Goal: Task Accomplishment & Management: Use online tool/utility

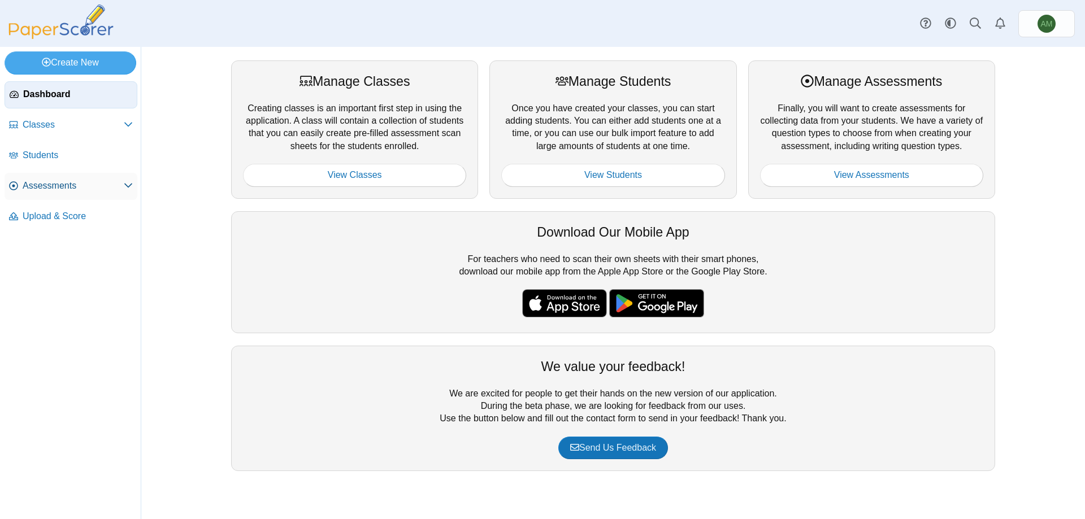
click at [59, 185] on span "Assessments" at bounding box center [73, 186] width 101 height 12
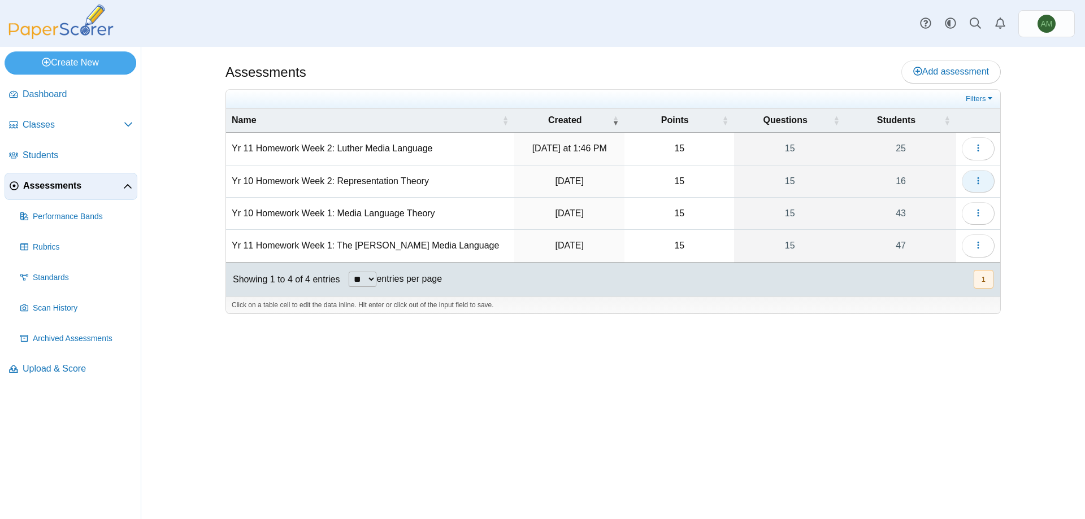
click at [988, 176] on button "button" at bounding box center [978, 181] width 33 height 23
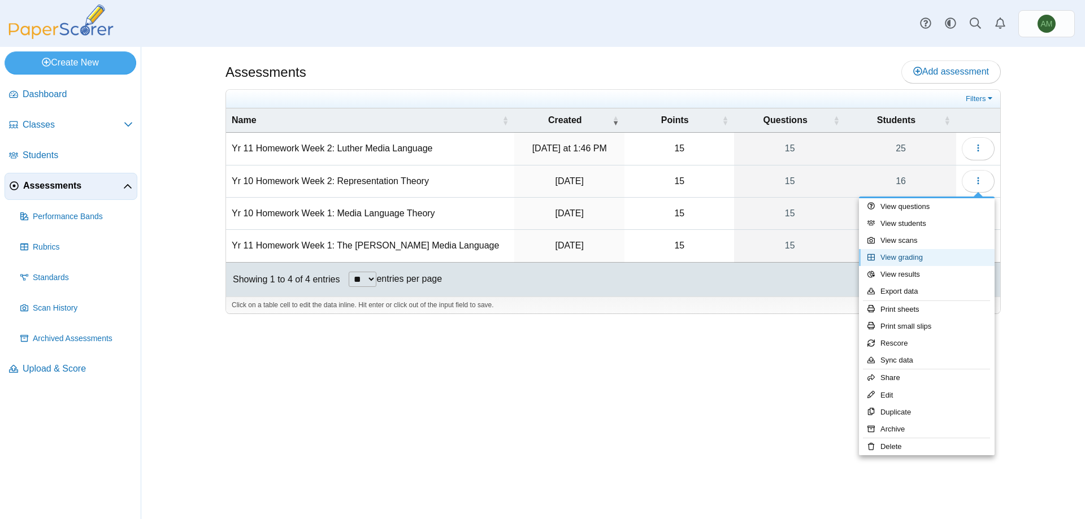
click at [893, 255] on link "View grading" at bounding box center [927, 257] width 136 height 17
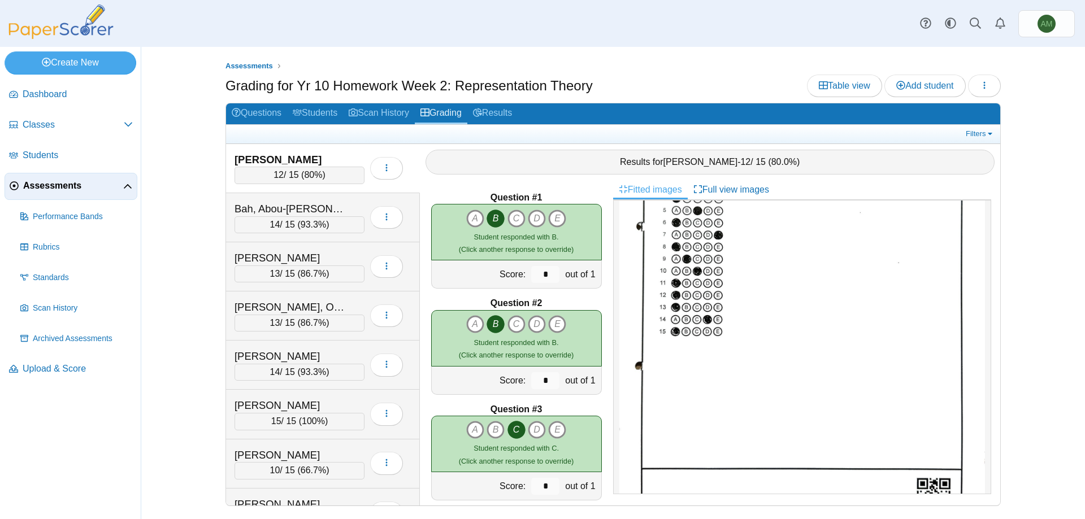
scroll to position [169, 0]
click at [308, 214] on div "Bah, Abou-Bakr" at bounding box center [290, 209] width 113 height 15
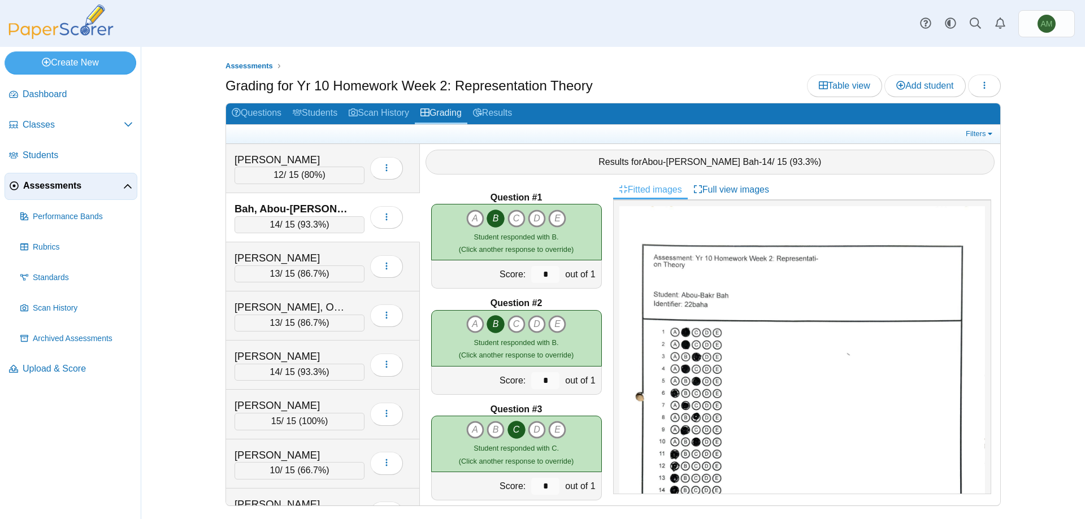
scroll to position [225, 0]
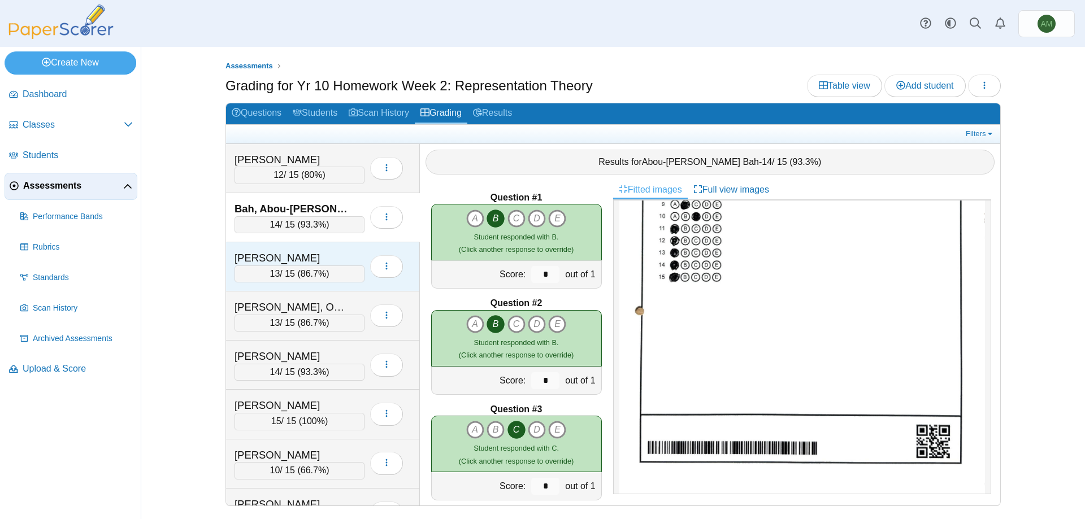
click at [294, 260] on div "Batten, Logan" at bounding box center [290, 258] width 113 height 15
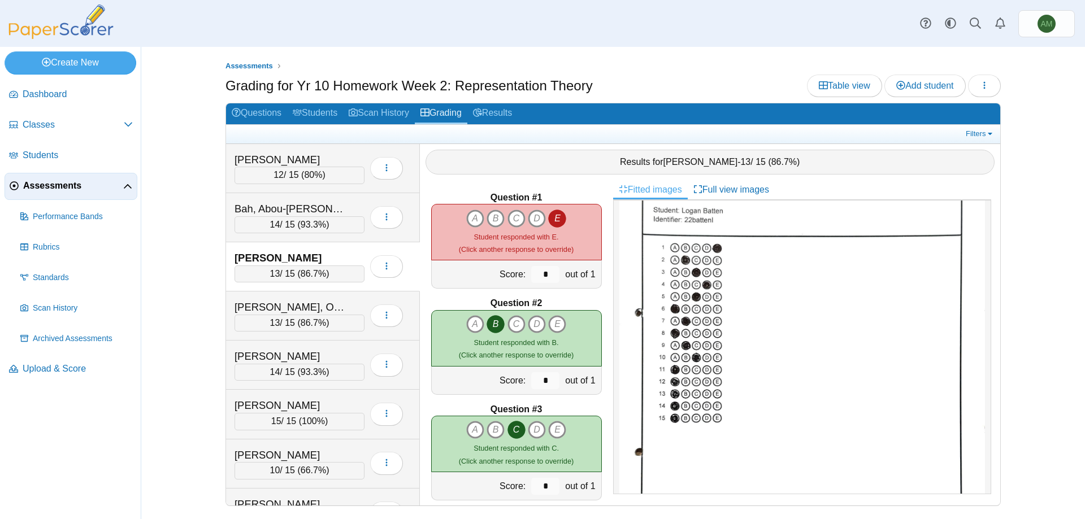
scroll to position [113, 0]
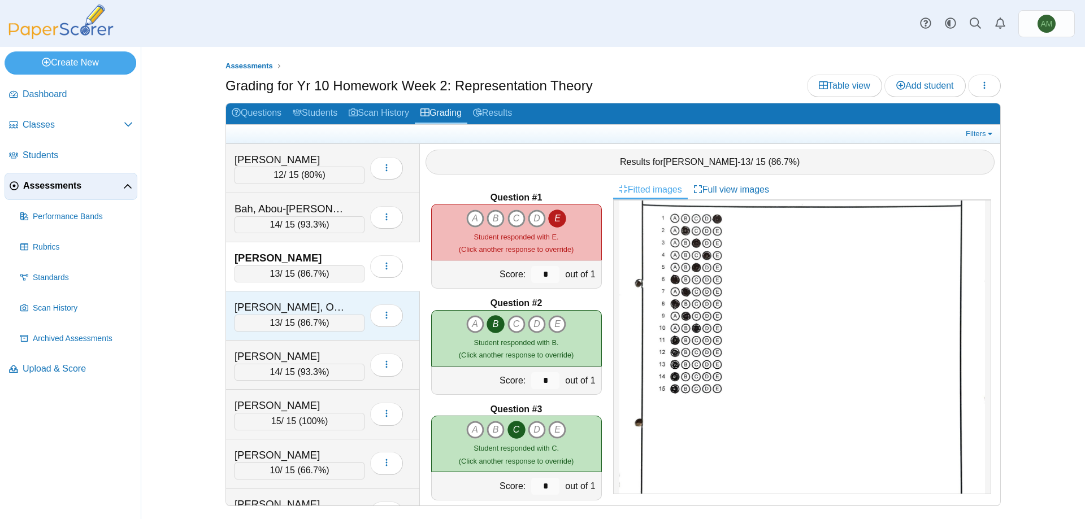
click at [303, 307] on div "Drackford, Orryn" at bounding box center [290, 307] width 113 height 15
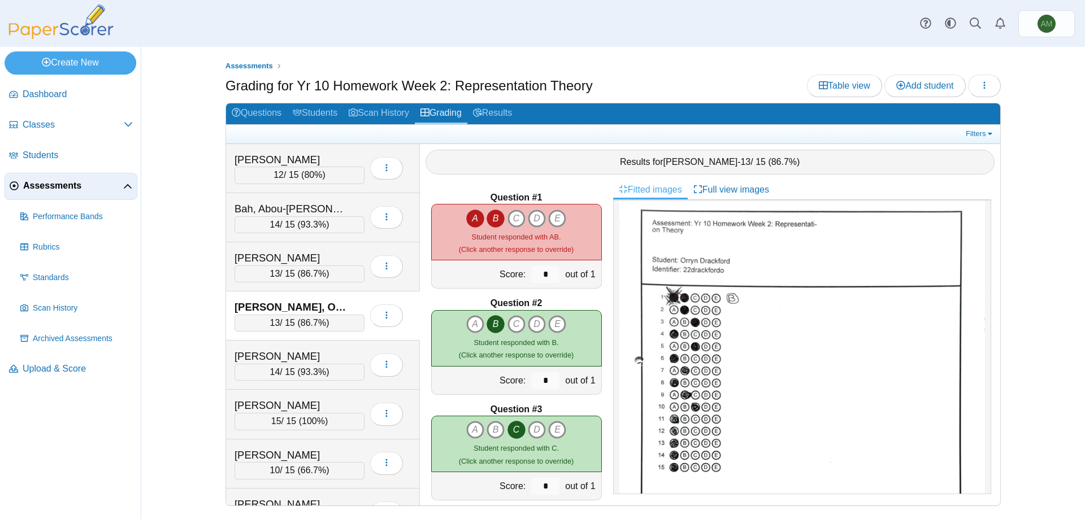
scroll to position [56, 0]
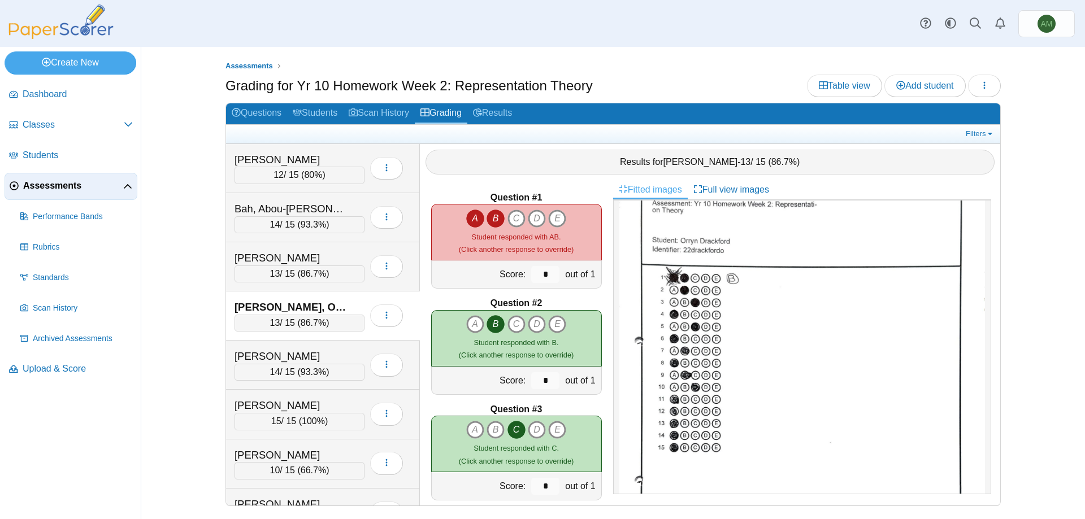
click at [472, 223] on icon "A" at bounding box center [475, 219] width 18 height 18
type input "*"
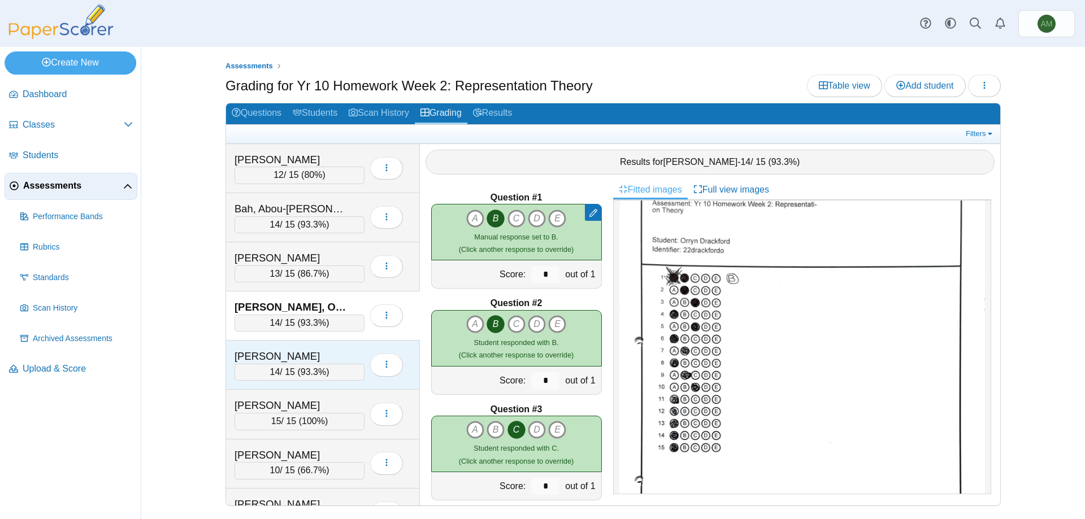
click at [263, 359] on div "Gannon-Lewis, Isabella" at bounding box center [290, 356] width 113 height 15
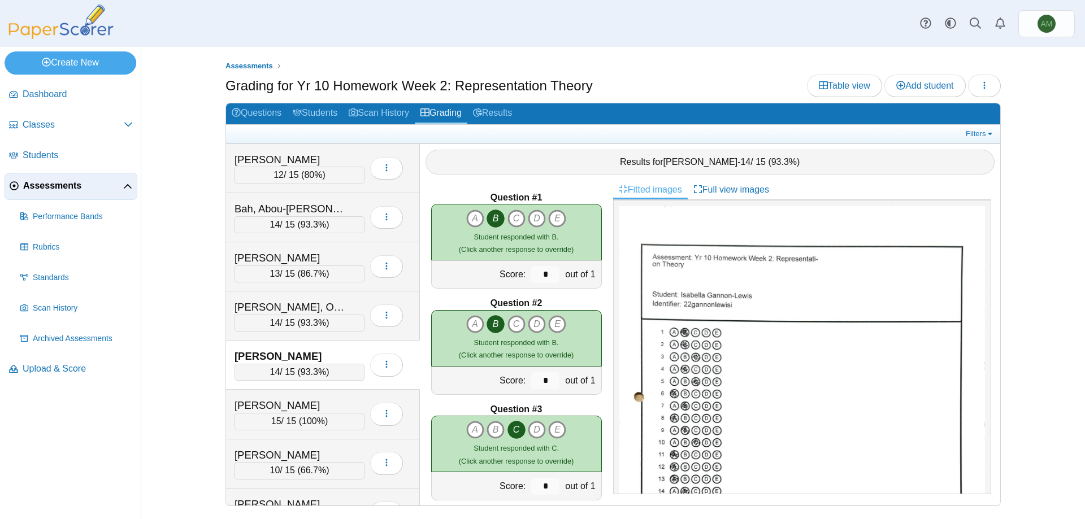
scroll to position [225, 0]
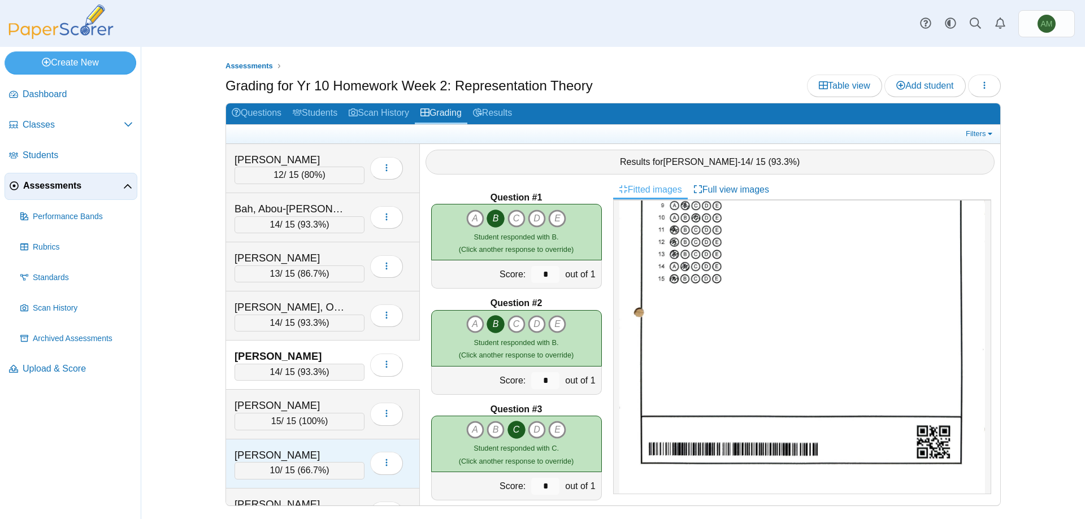
click at [315, 444] on div "Howard, Kean 10 / 15 ( 66.7% ) Loading…" at bounding box center [323, 464] width 194 height 49
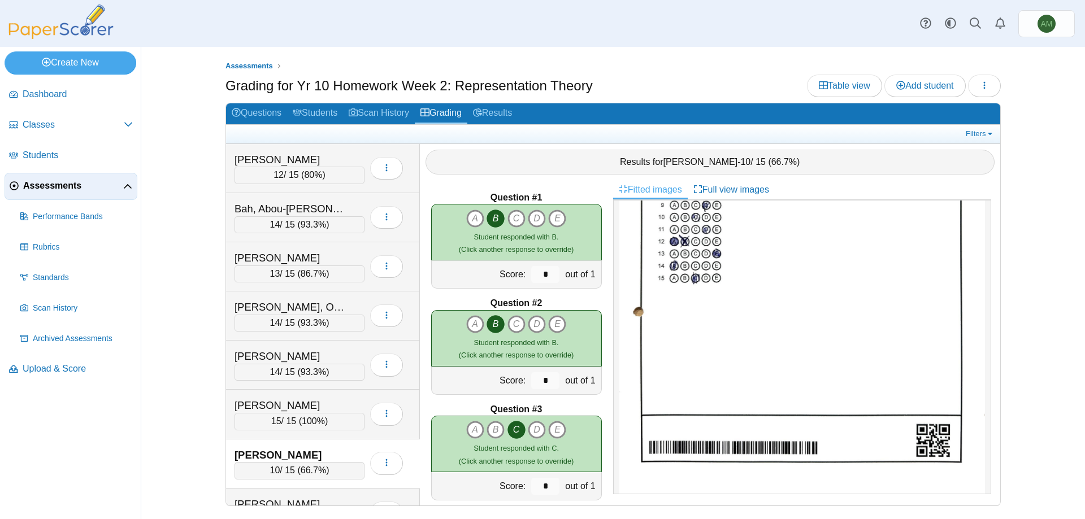
scroll to position [0, 0]
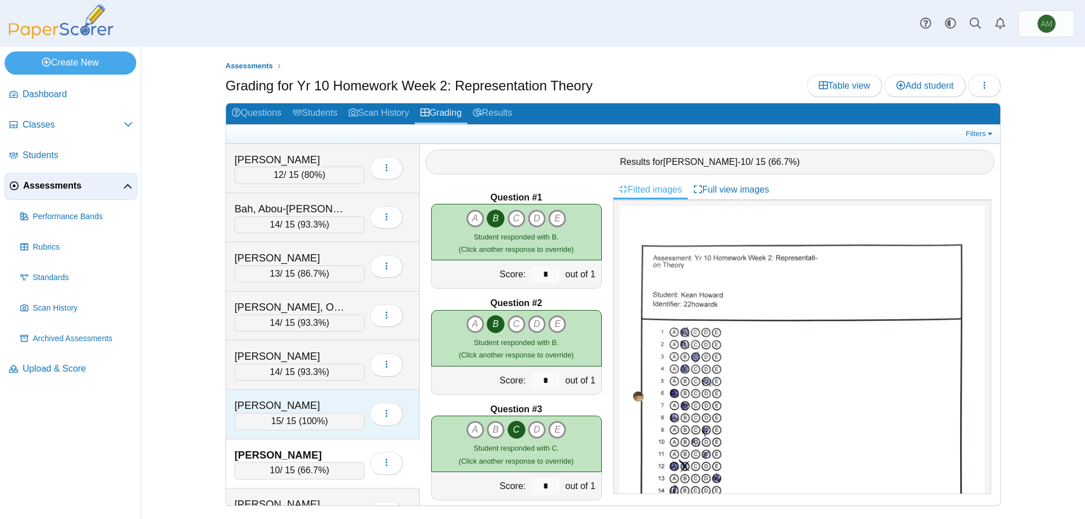
click at [321, 428] on div "15 / 15 ( 100% )" at bounding box center [299, 421] width 130 height 17
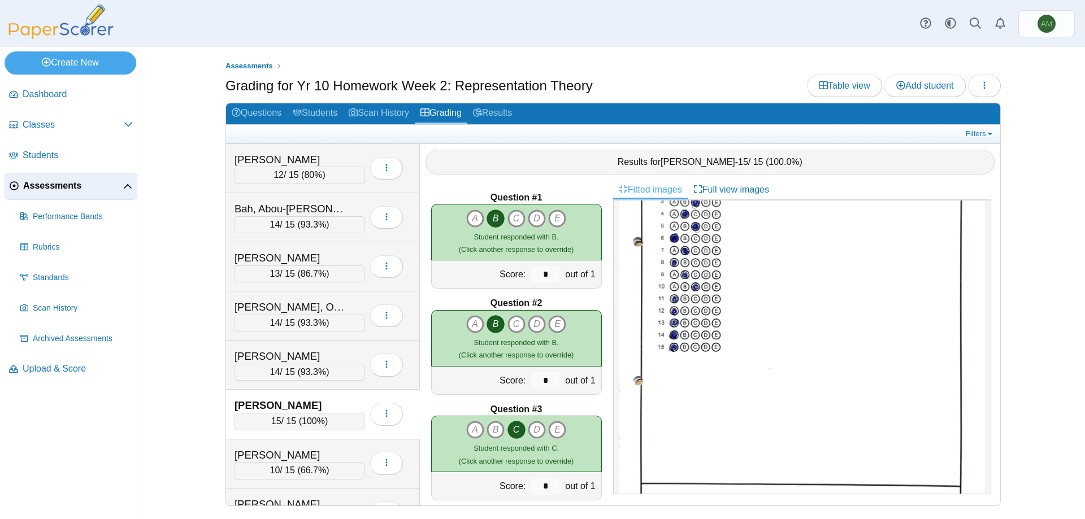
scroll to position [169, 0]
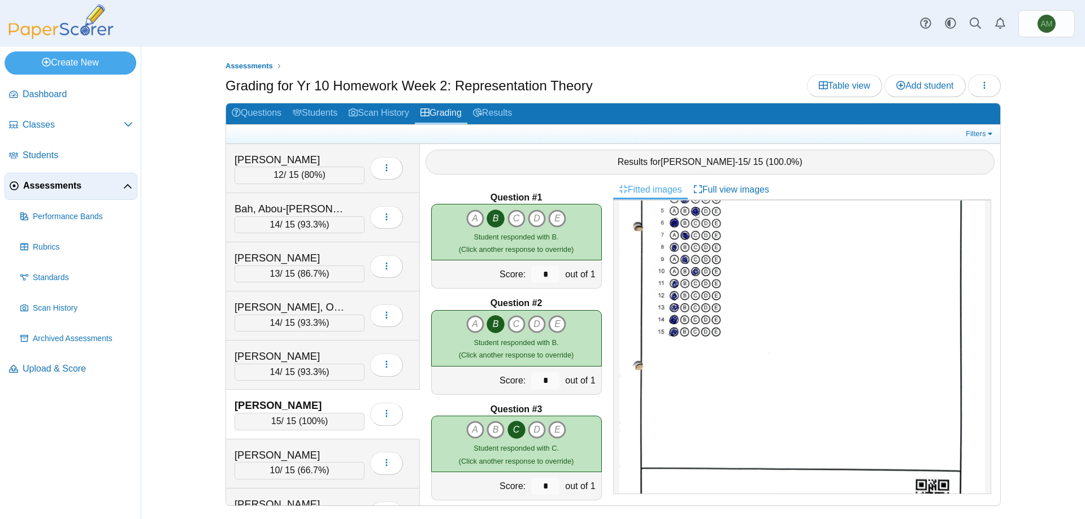
click at [290, 431] on div "Gomm, Oliver 15 / 15 ( 100% ) Loading…" at bounding box center [323, 414] width 194 height 49
click at [286, 455] on div "Howard, Kean" at bounding box center [290, 455] width 113 height 15
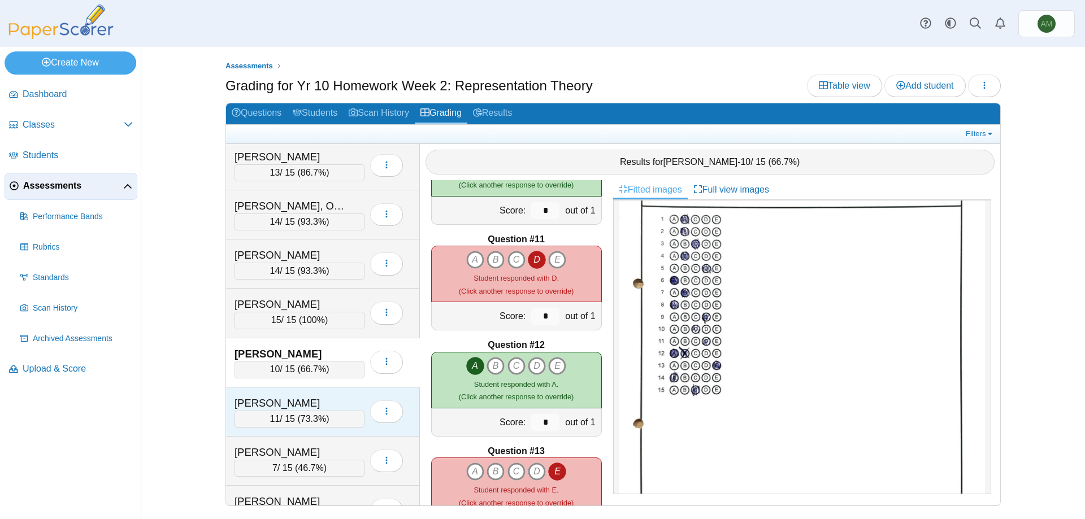
scroll to position [113, 0]
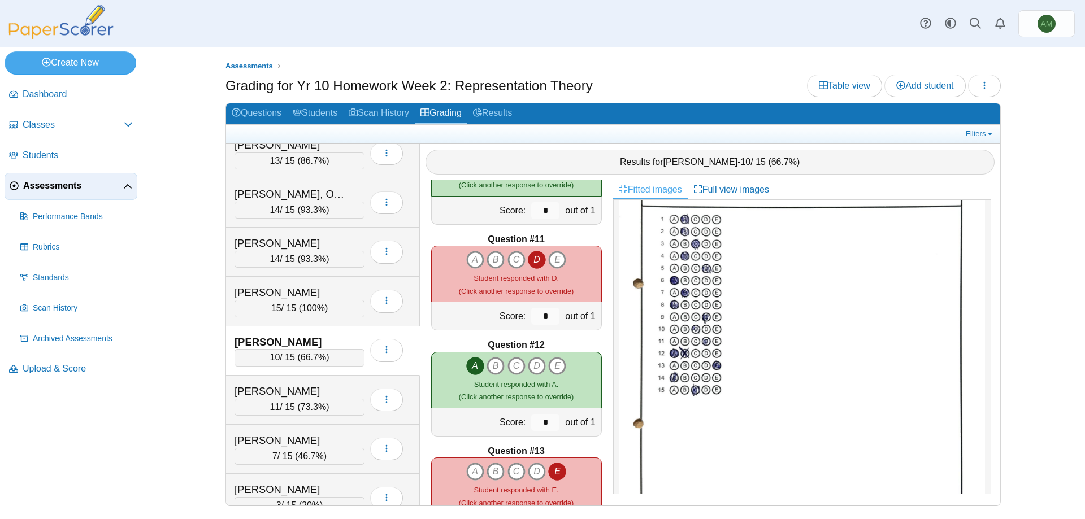
click at [306, 374] on div "Howard, Kean 10 / 15 ( 66.7% ) Loading…" at bounding box center [323, 351] width 194 height 49
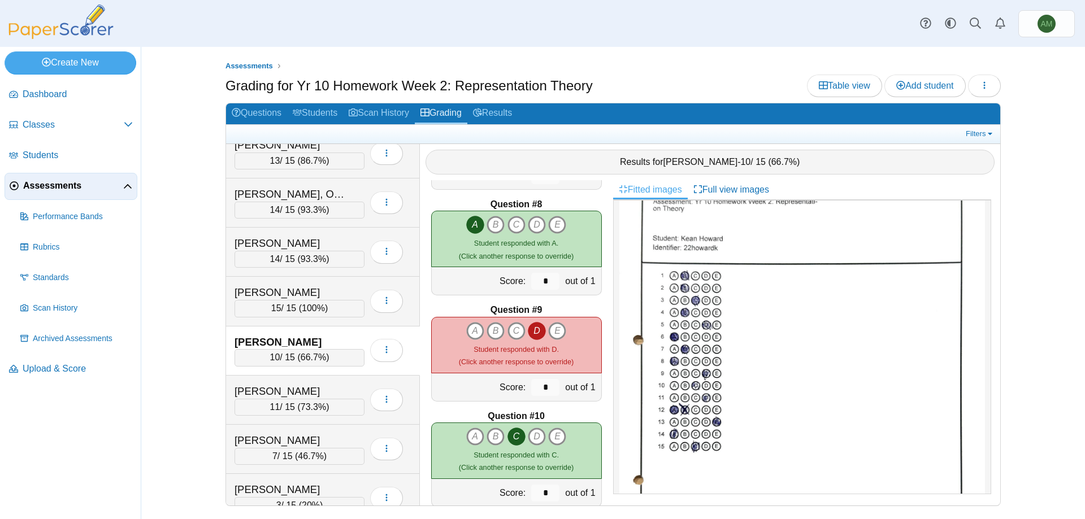
scroll to position [1017, 0]
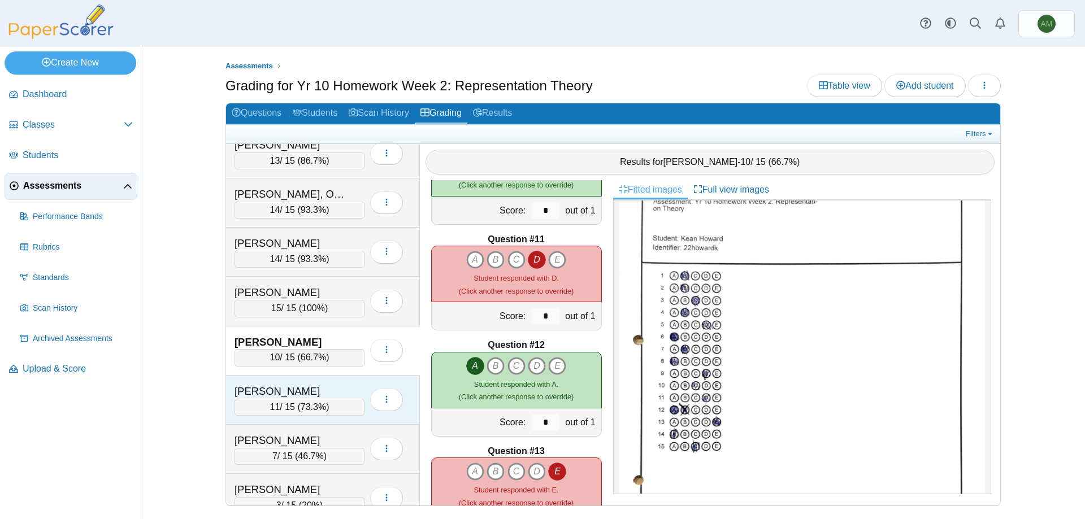
click at [337, 396] on div "Hucker, George" at bounding box center [290, 391] width 113 height 15
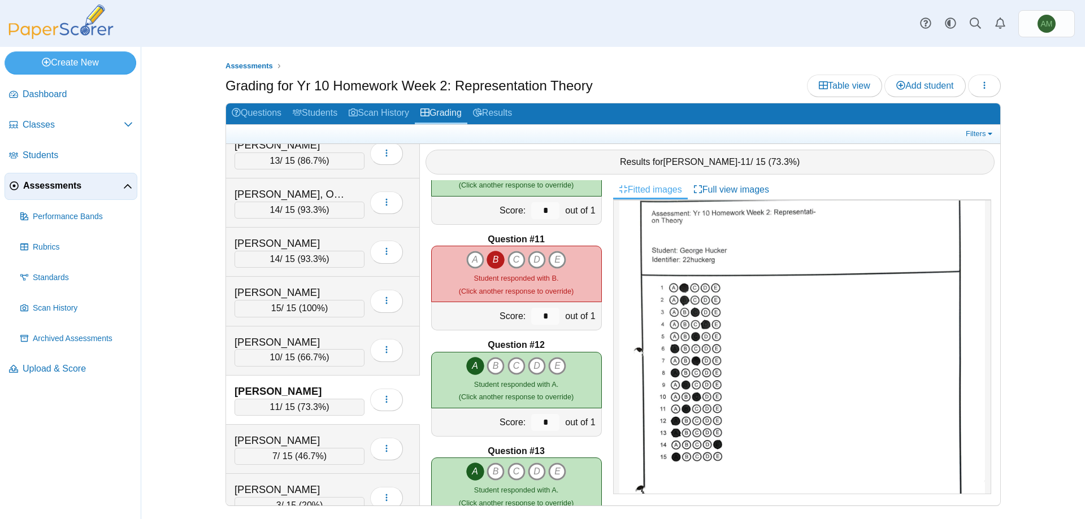
scroll to position [113, 0]
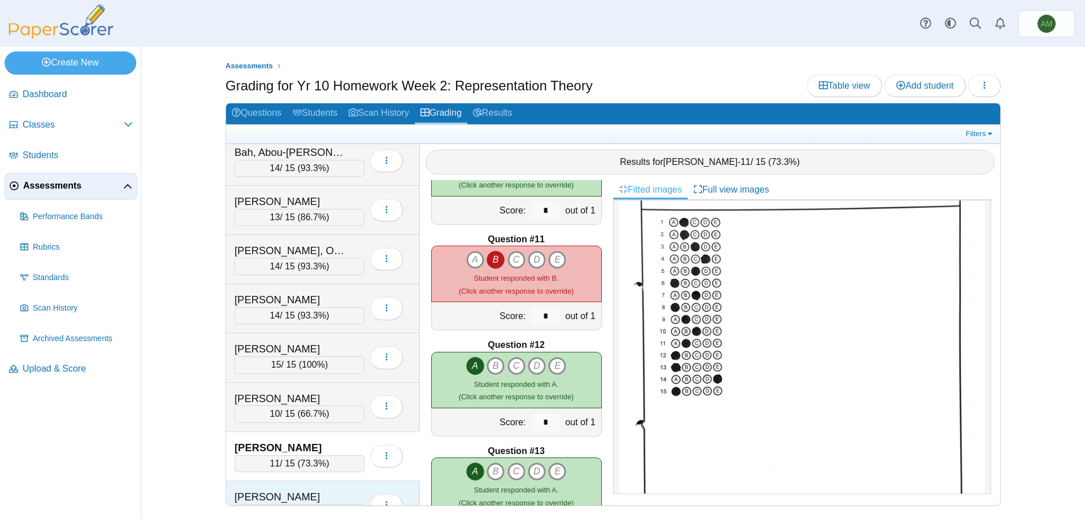
click at [325, 435] on div "Hucker, George 11 / 15 ( 73.3% ) Loading…" at bounding box center [323, 456] width 194 height 49
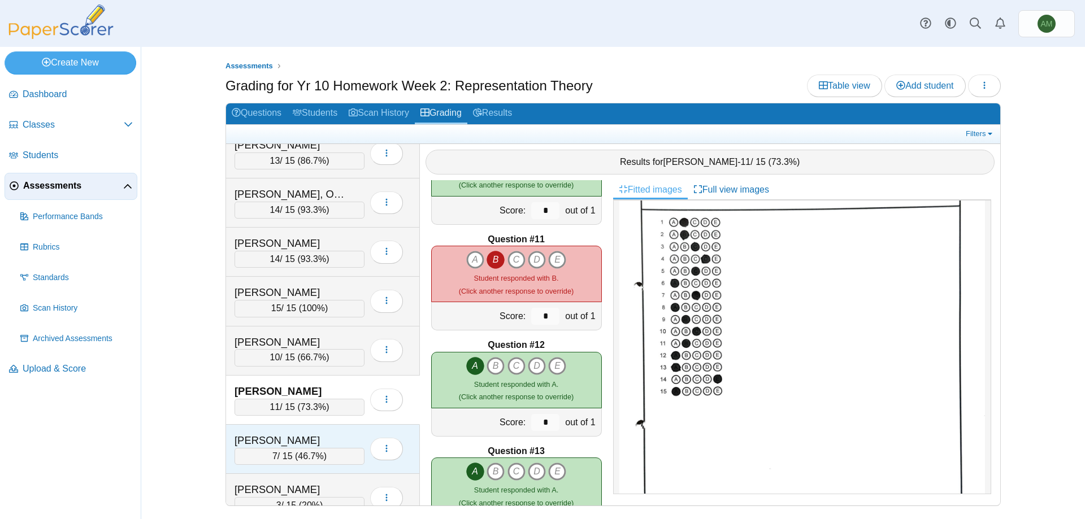
click at [343, 438] on div "King, Amy" at bounding box center [290, 440] width 113 height 15
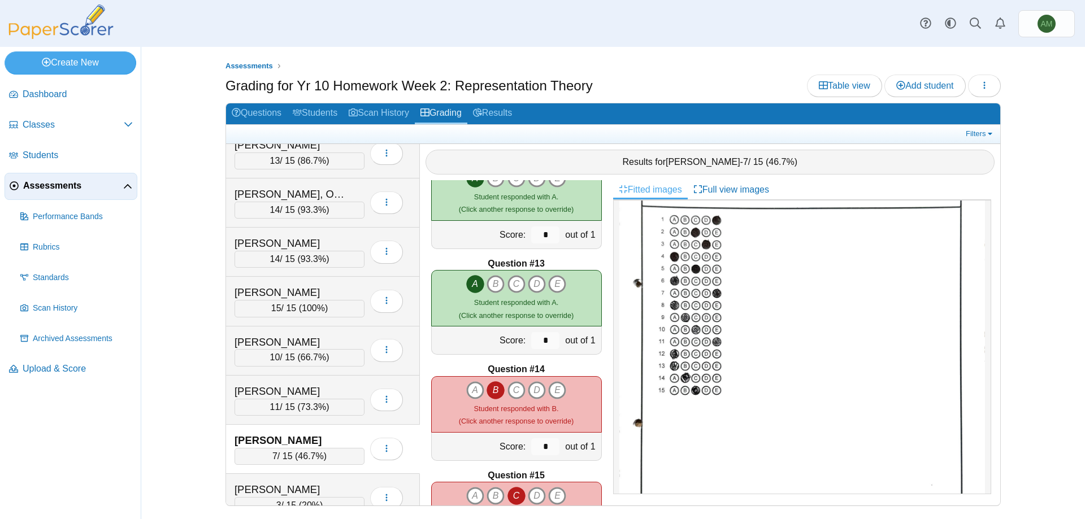
scroll to position [1285, 0]
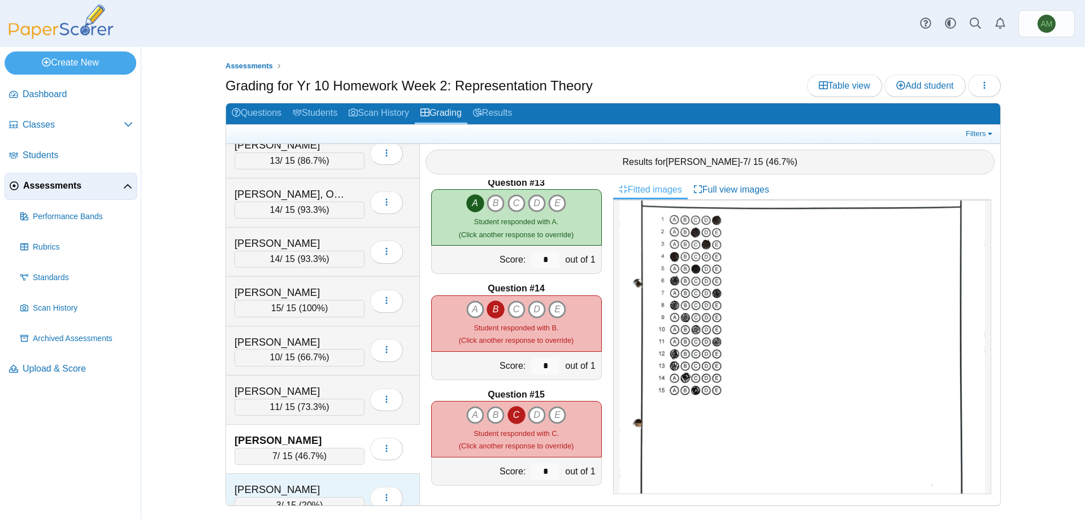
click at [302, 495] on div "Moore, Kyle" at bounding box center [290, 490] width 113 height 15
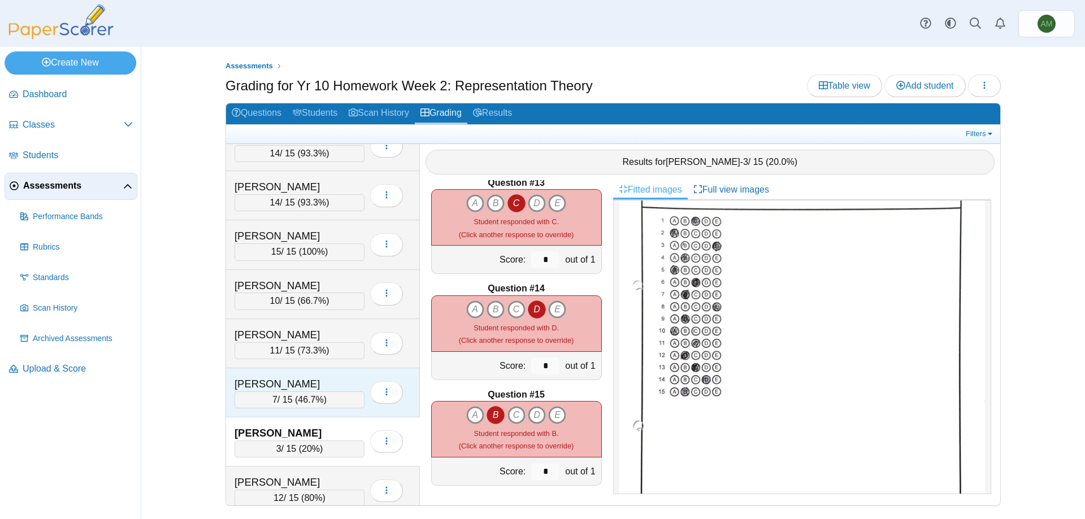
scroll to position [226, 0]
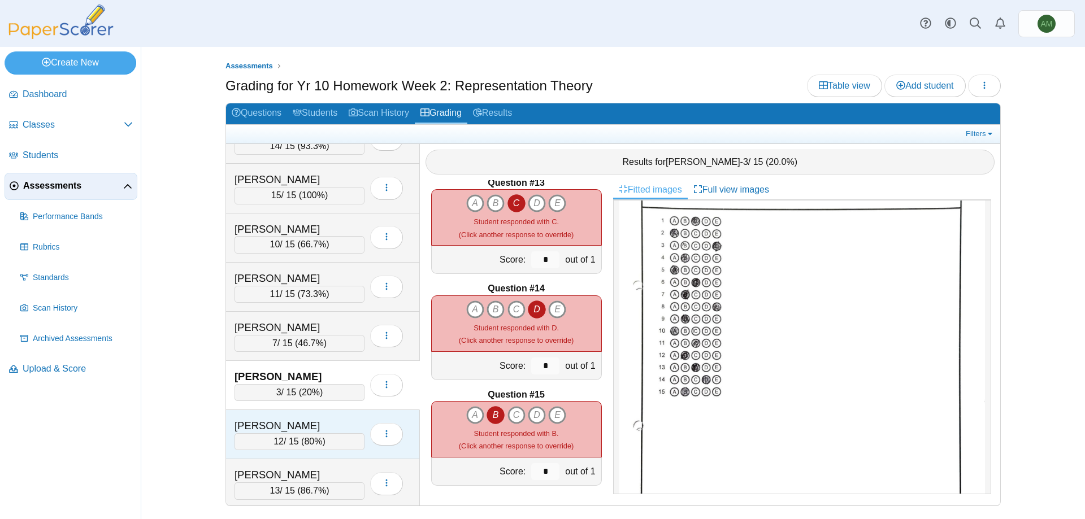
click at [280, 428] on div "Papper, Charlie" at bounding box center [290, 426] width 113 height 15
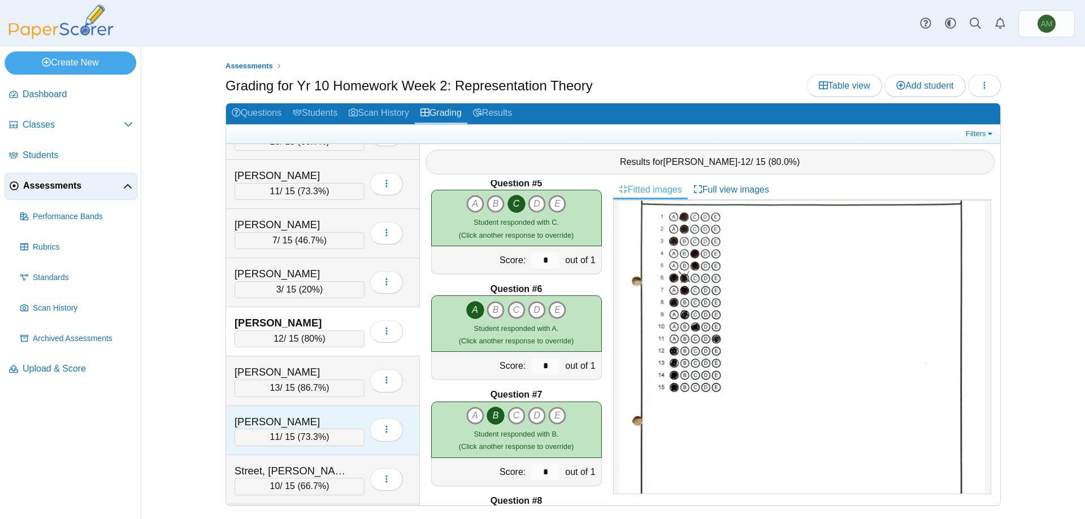
scroll to position [339, 0]
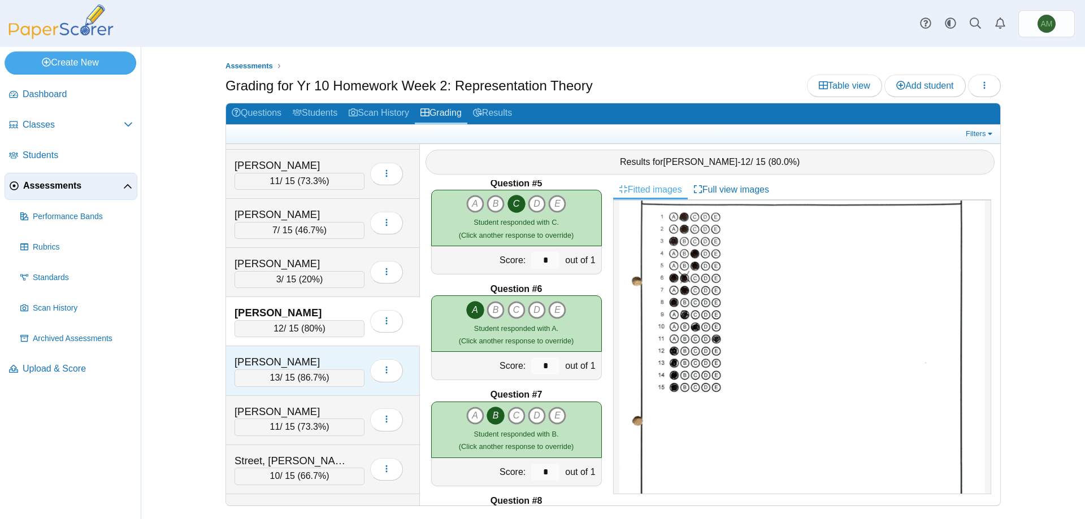
click at [311, 373] on span "86.7%" at bounding box center [313, 378] width 25 height 10
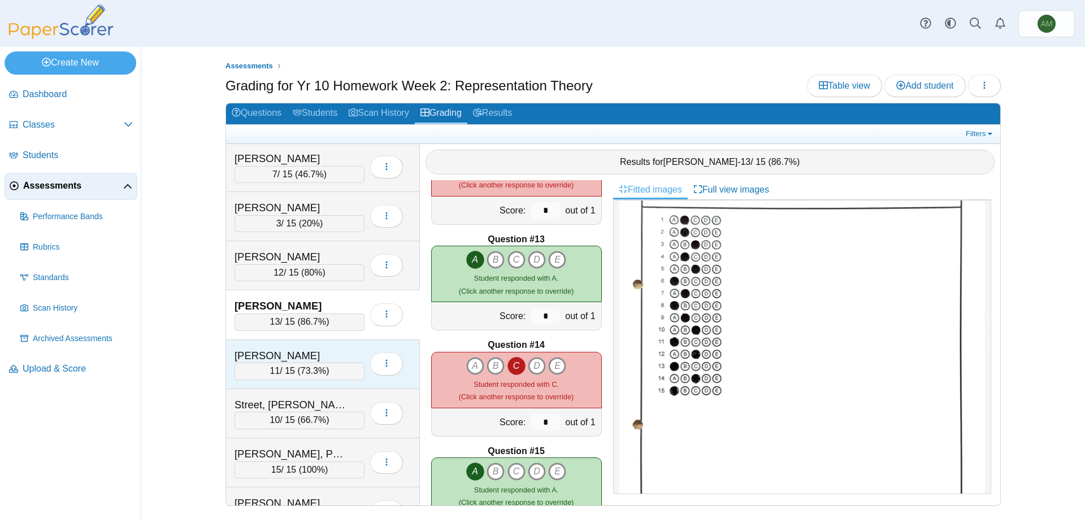
scroll to position [395, 0]
click at [307, 405] on div "Street, Samuel" at bounding box center [290, 404] width 113 height 15
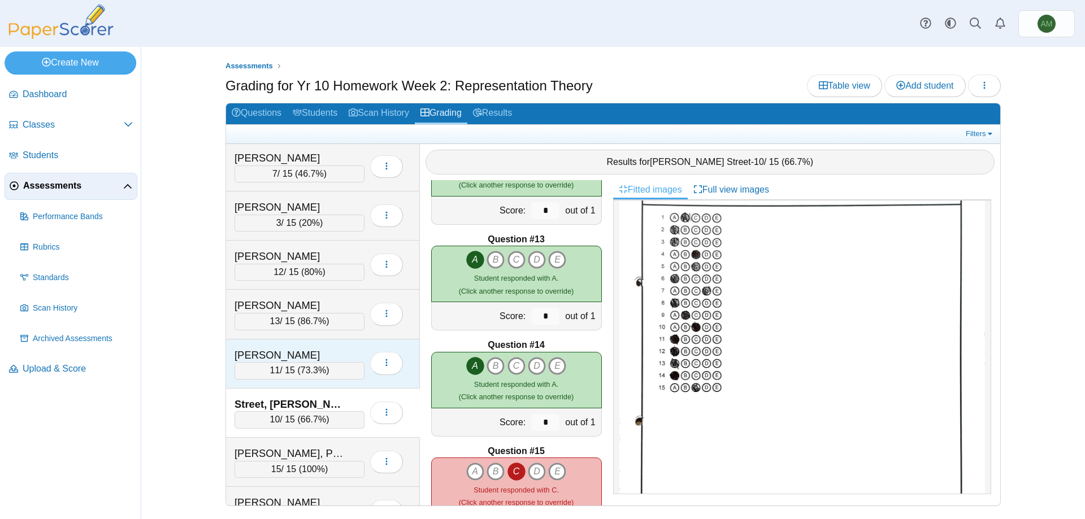
scroll to position [0, 0]
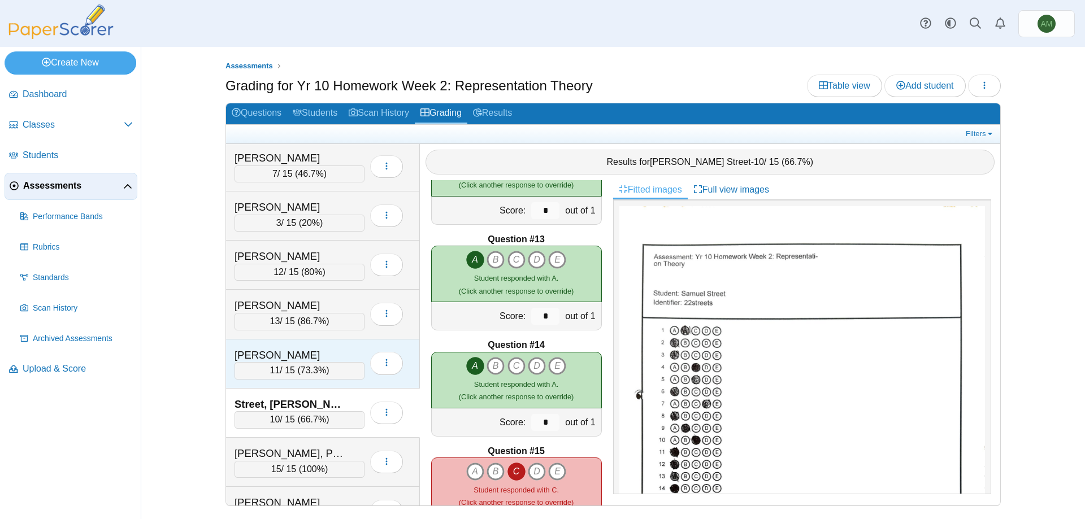
click at [321, 357] on div "Smith, Darci" at bounding box center [290, 355] width 113 height 15
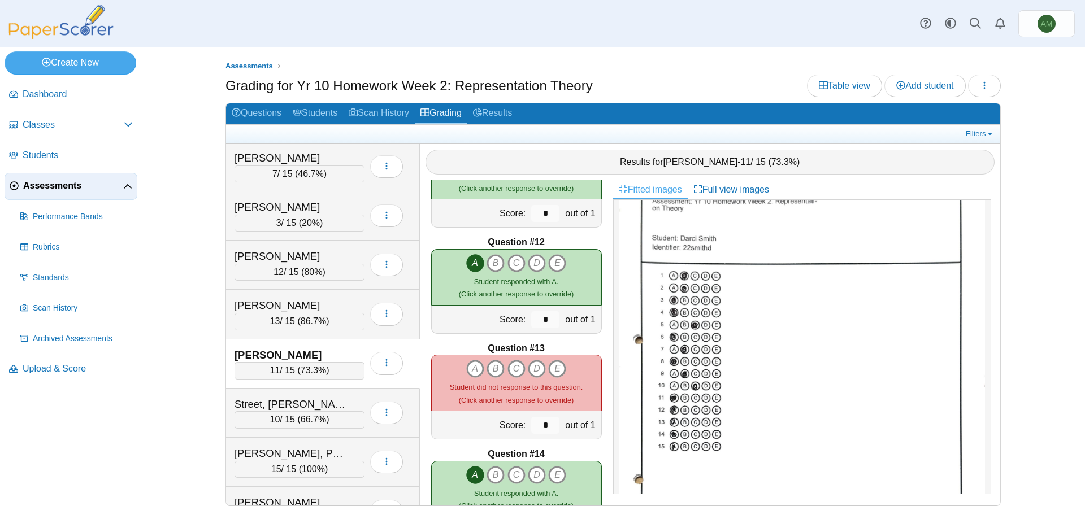
scroll to position [1186, 0]
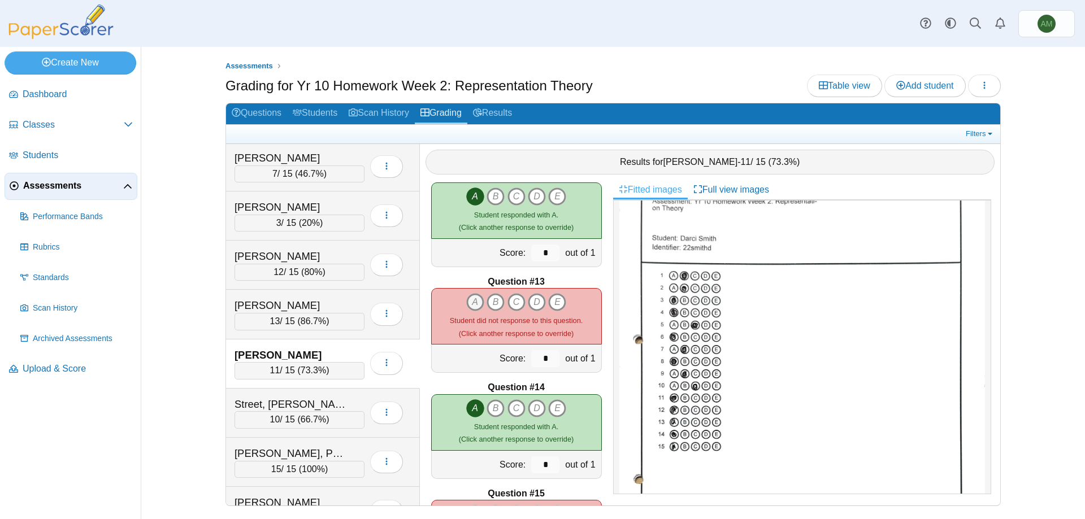
click at [471, 304] on icon "A" at bounding box center [475, 302] width 18 height 18
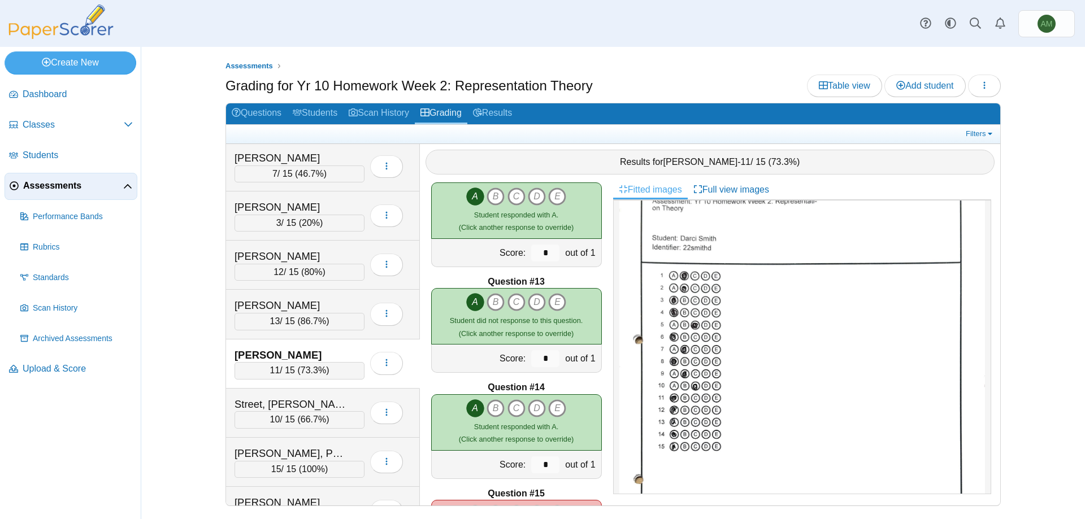
scroll to position [1285, 0]
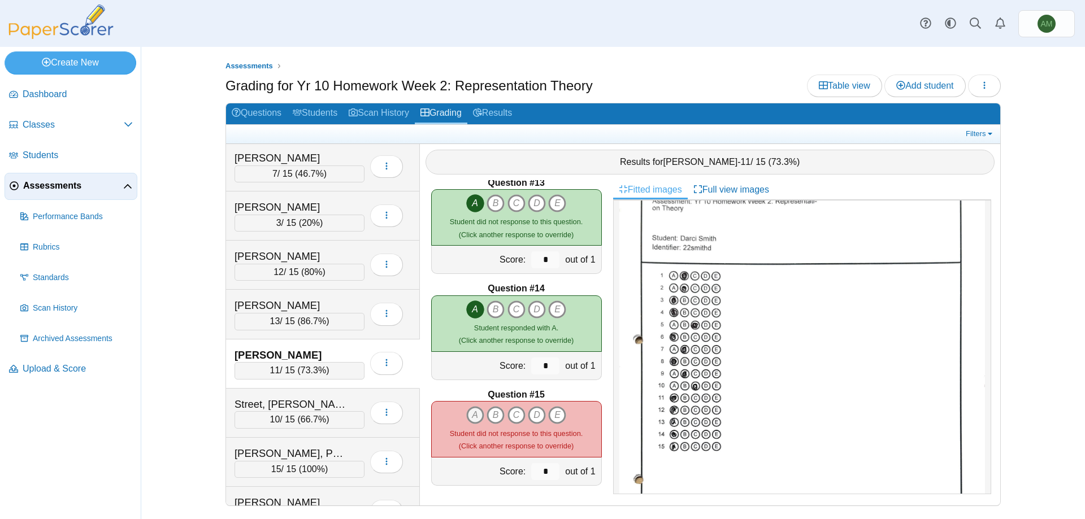
click at [468, 416] on icon "A" at bounding box center [475, 415] width 18 height 18
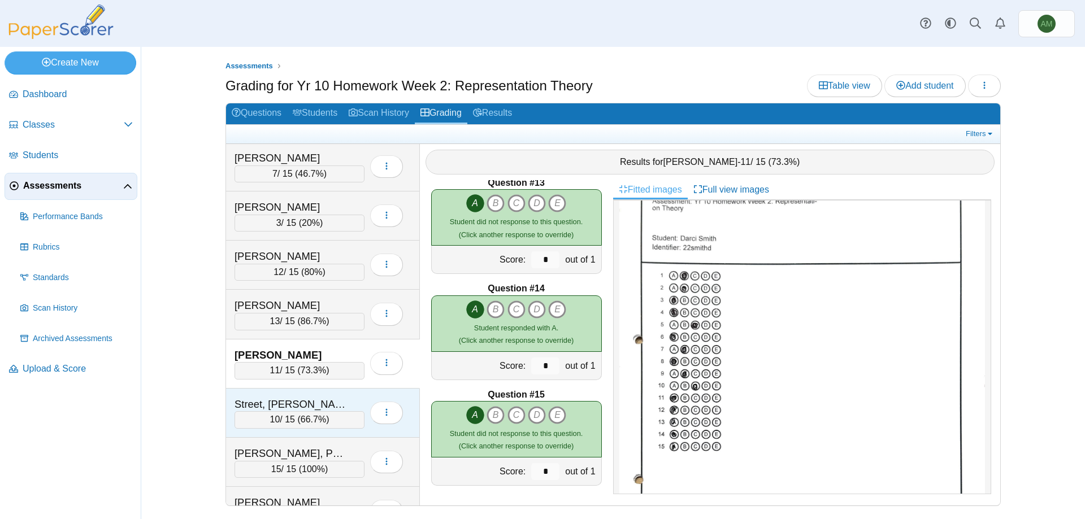
click at [337, 419] on div "10 / 15 ( 66.7% )" at bounding box center [299, 419] width 130 height 17
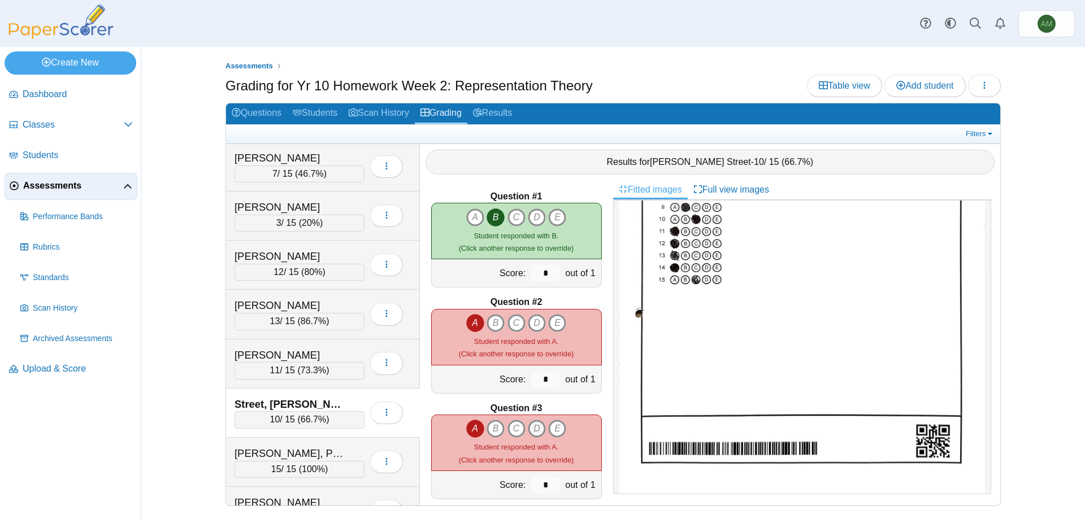
scroll to position [0, 0]
click at [280, 470] on span "15" at bounding box center [276, 469] width 10 height 10
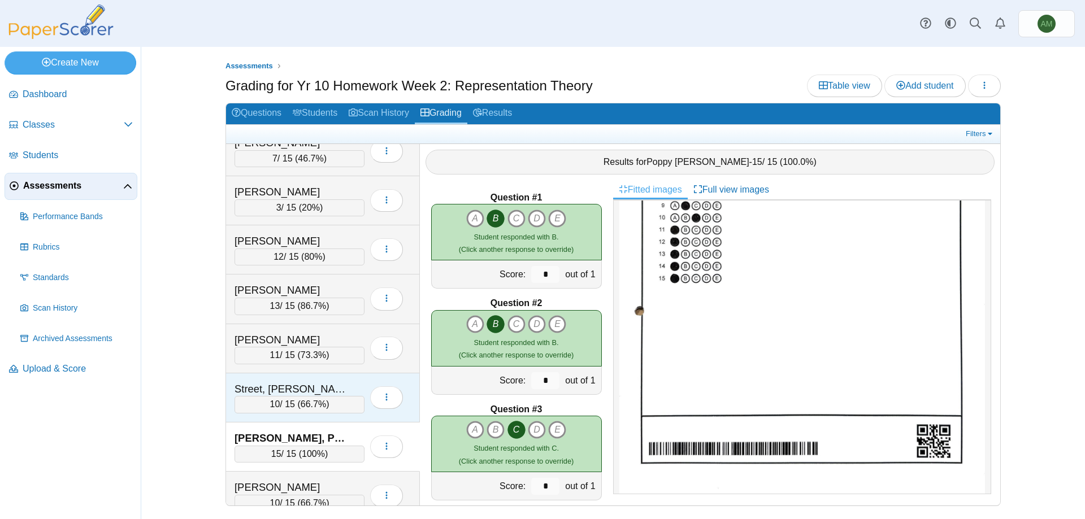
scroll to position [425, 0]
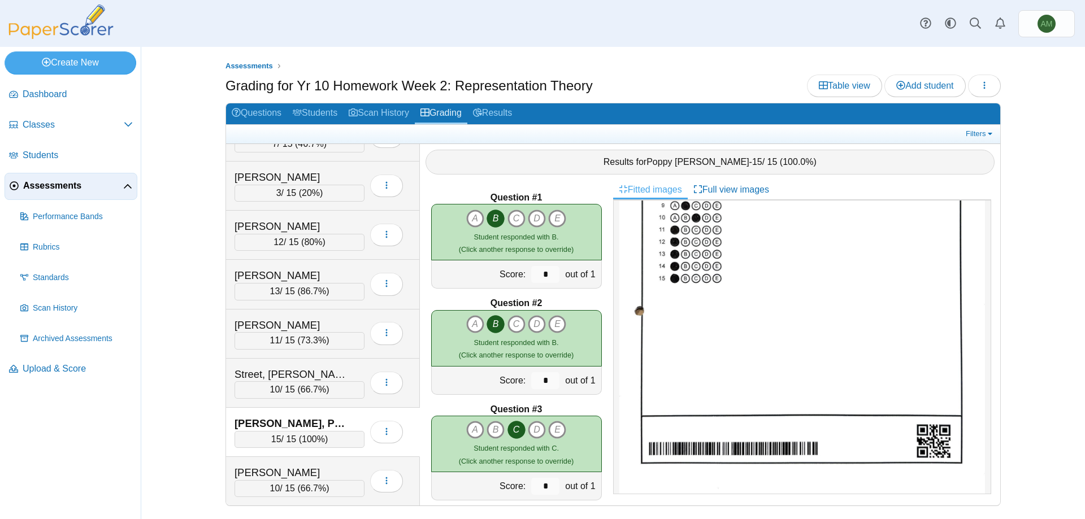
click at [286, 455] on div "Townley, Poppy 15 / 15 ( 100% ) Loading…" at bounding box center [323, 432] width 194 height 49
click at [287, 466] on div "Ujeniuc, Elias" at bounding box center [290, 473] width 113 height 15
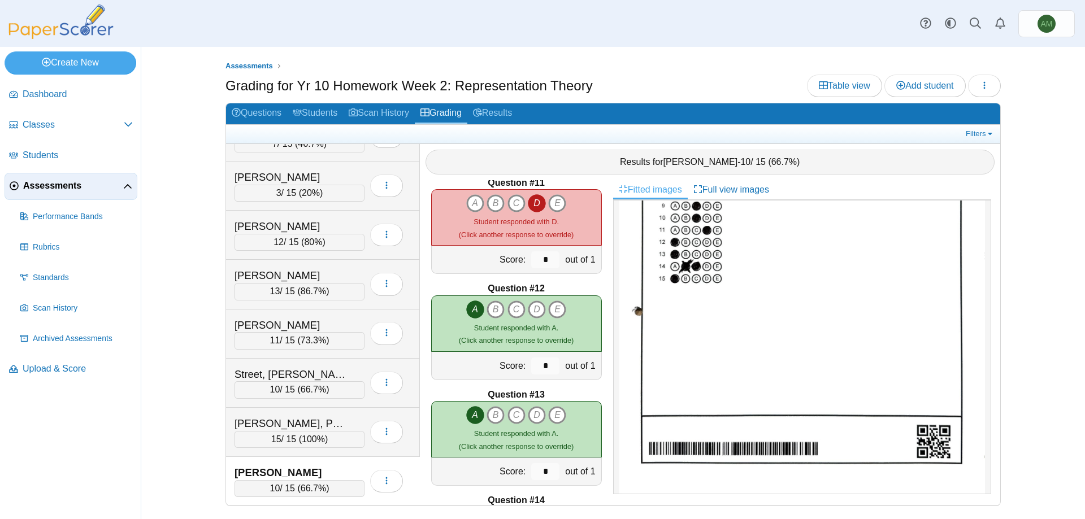
scroll to position [1186, 0]
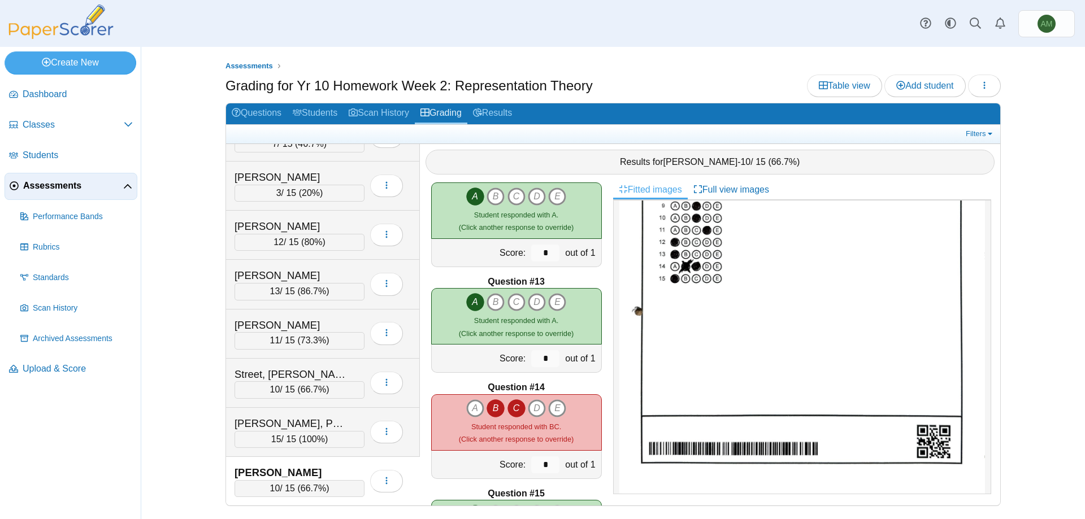
click at [495, 410] on icon "B" at bounding box center [495, 408] width 18 height 18
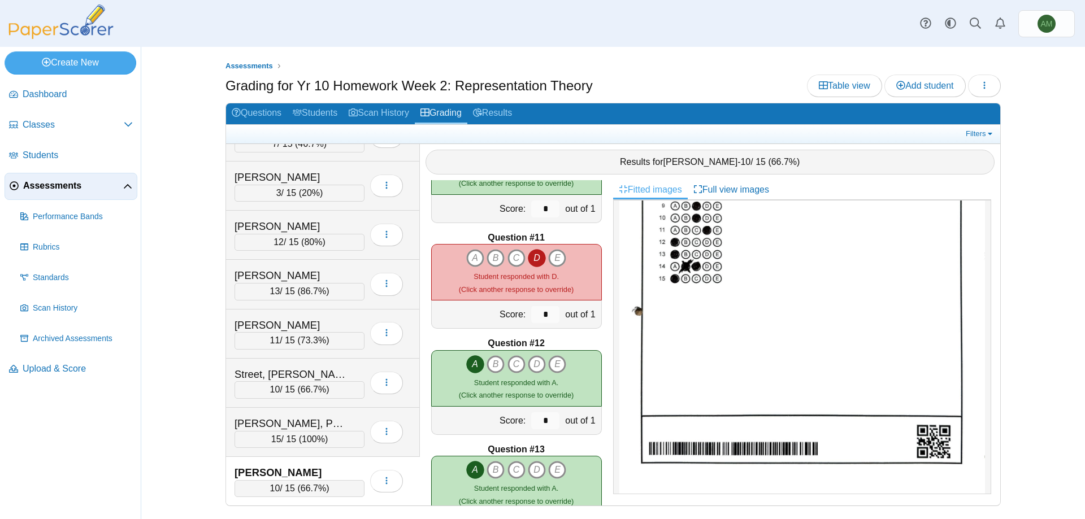
scroll to position [904, 0]
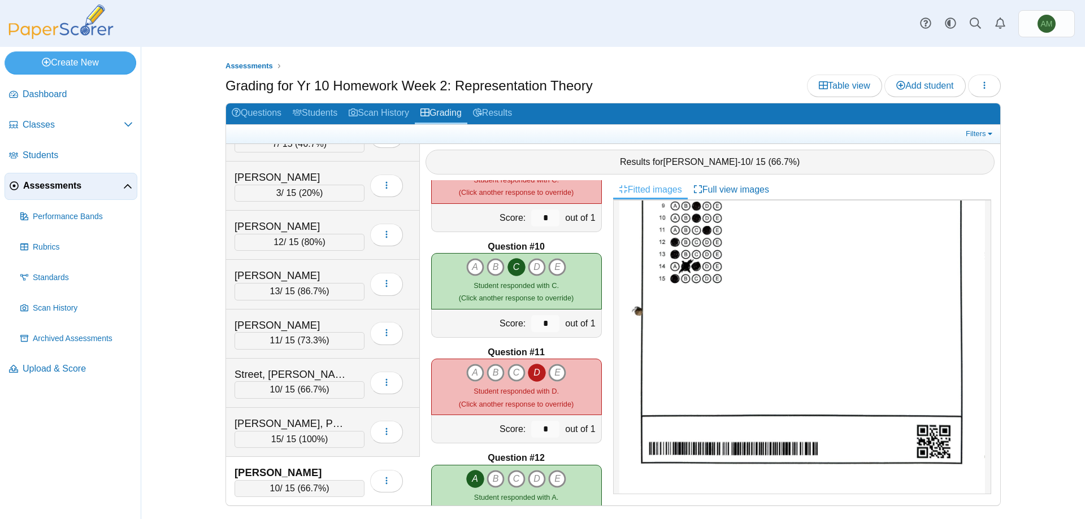
click at [60, 185] on span "Assessments" at bounding box center [73, 186] width 100 height 12
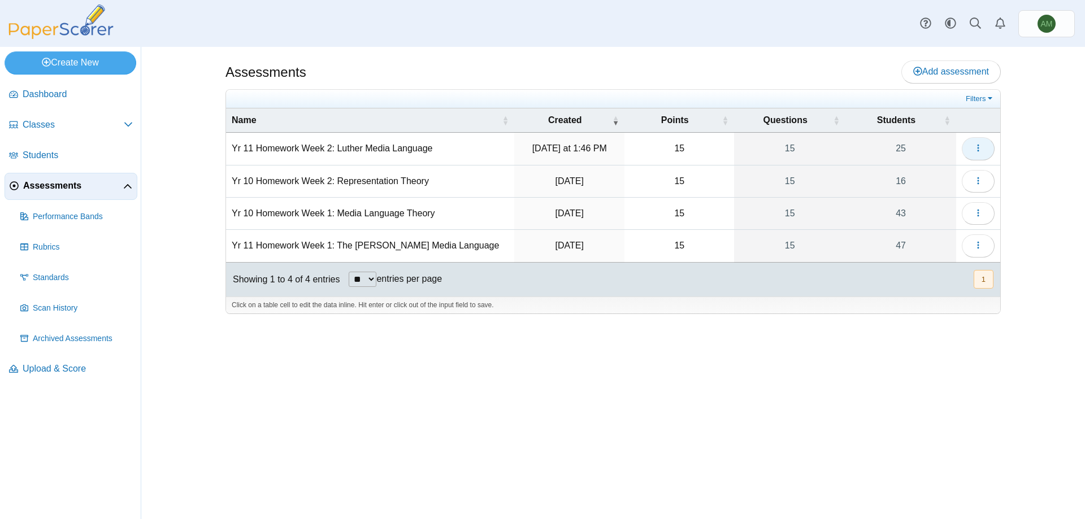
click at [983, 151] on button "button" at bounding box center [978, 148] width 33 height 23
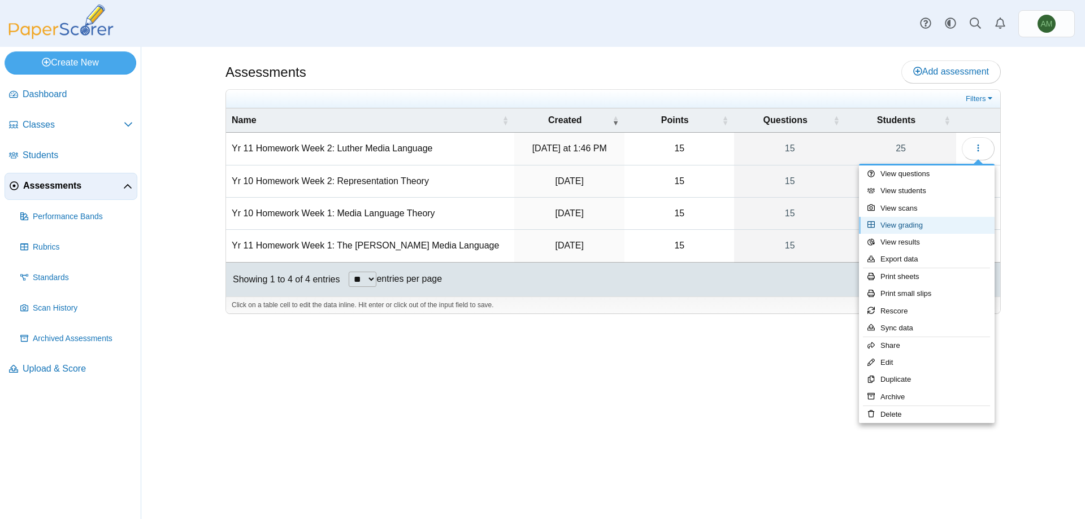
click at [925, 225] on link "View grading" at bounding box center [927, 225] width 136 height 17
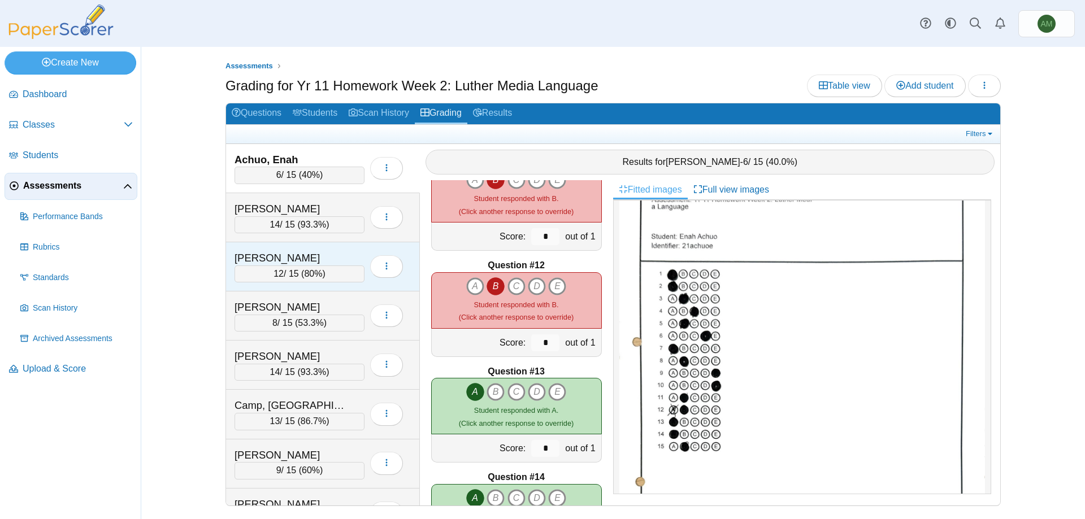
scroll to position [1130, 0]
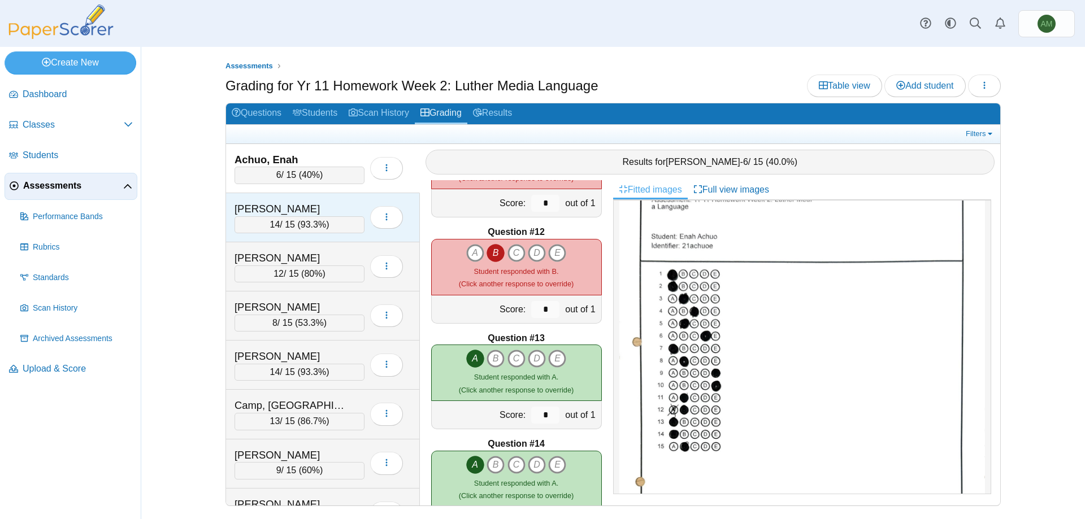
click at [270, 206] on div "[PERSON_NAME]" at bounding box center [290, 209] width 113 height 15
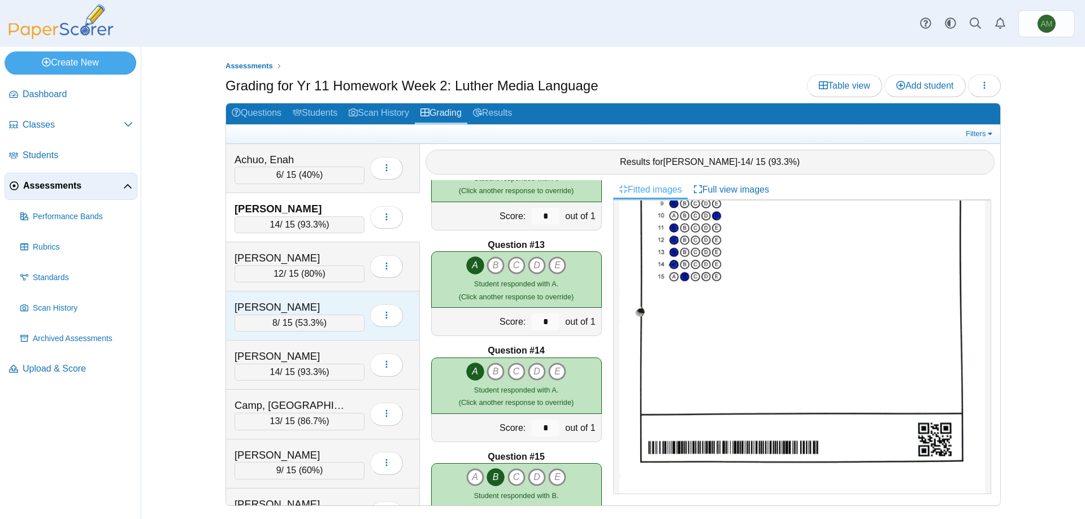
scroll to position [1285, 0]
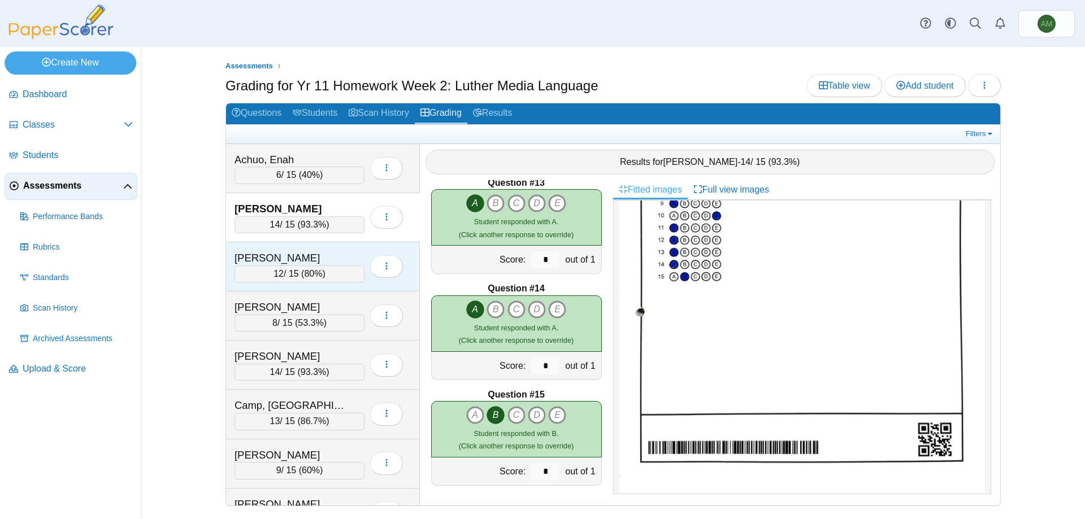
click at [341, 270] on div "12 / 15 ( 80% )" at bounding box center [299, 274] width 130 height 17
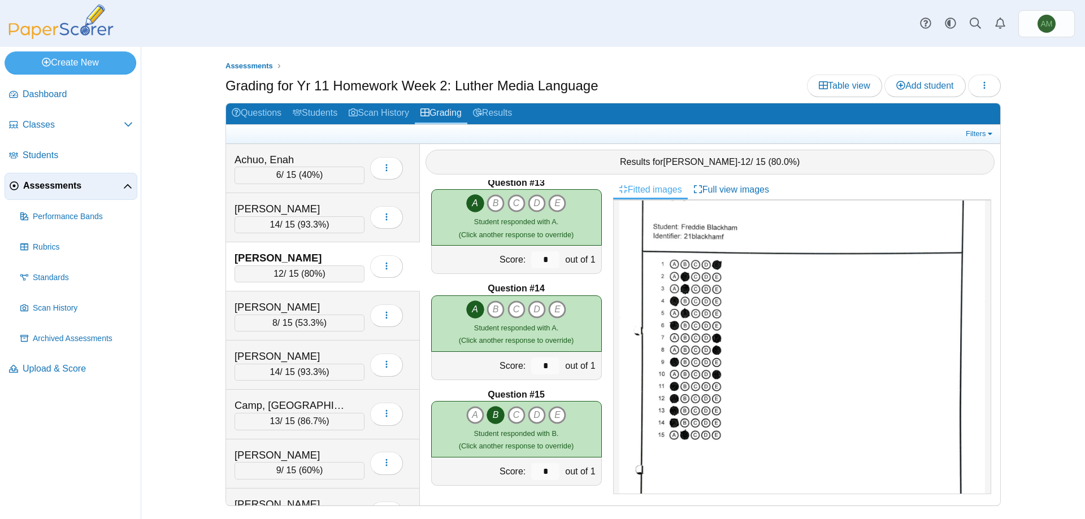
scroll to position [169, 0]
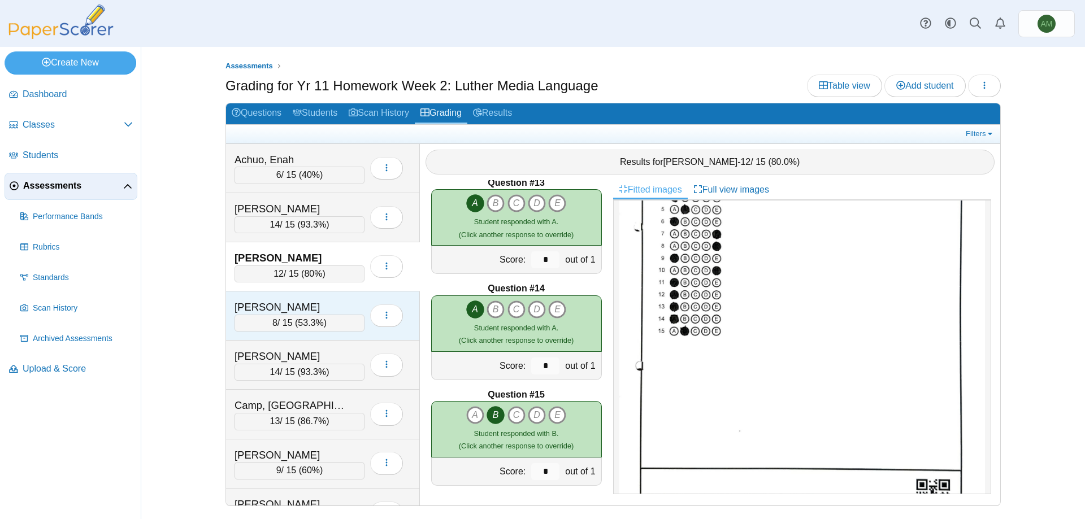
click at [277, 311] on div "[PERSON_NAME]" at bounding box center [290, 307] width 113 height 15
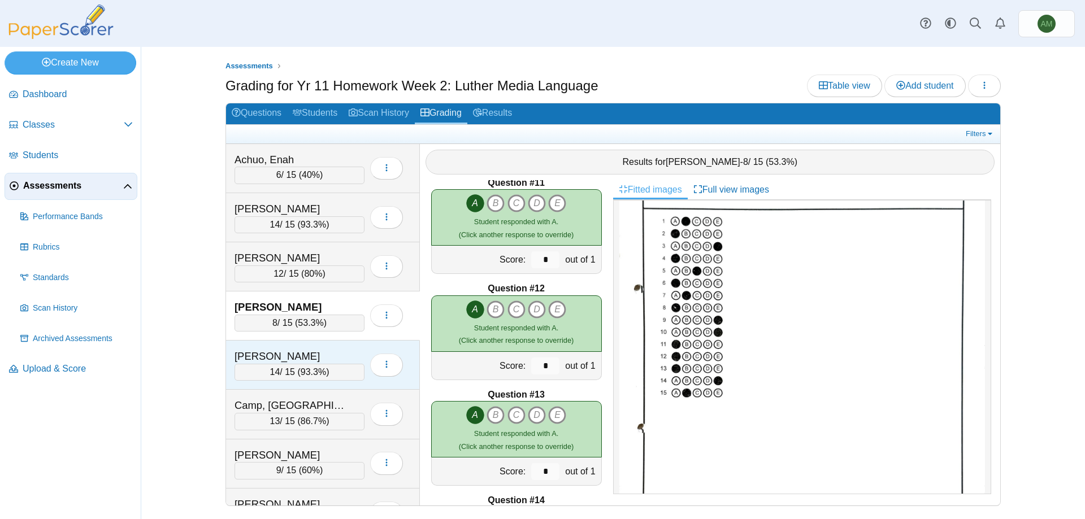
scroll to position [1285, 0]
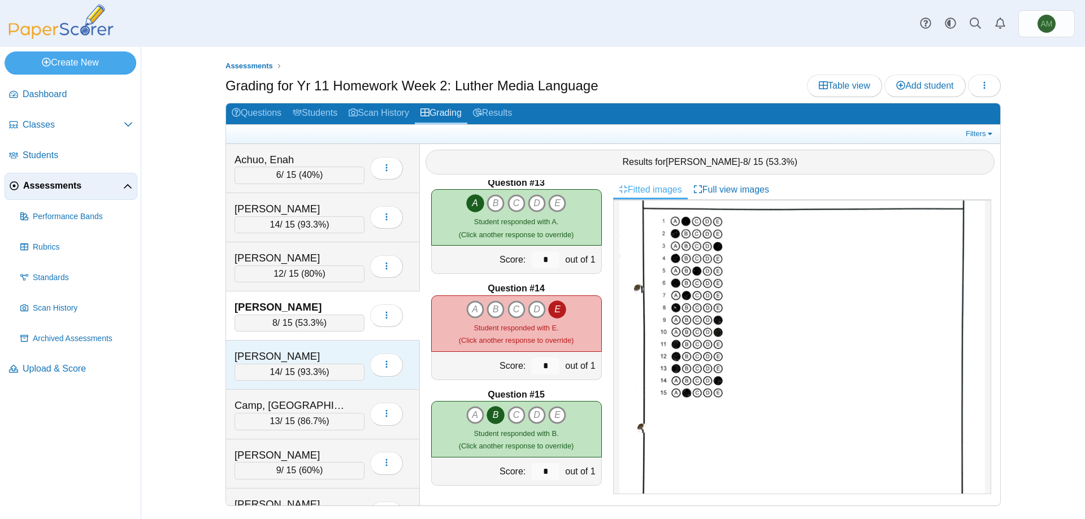
click at [288, 354] on div "[PERSON_NAME]" at bounding box center [290, 356] width 113 height 15
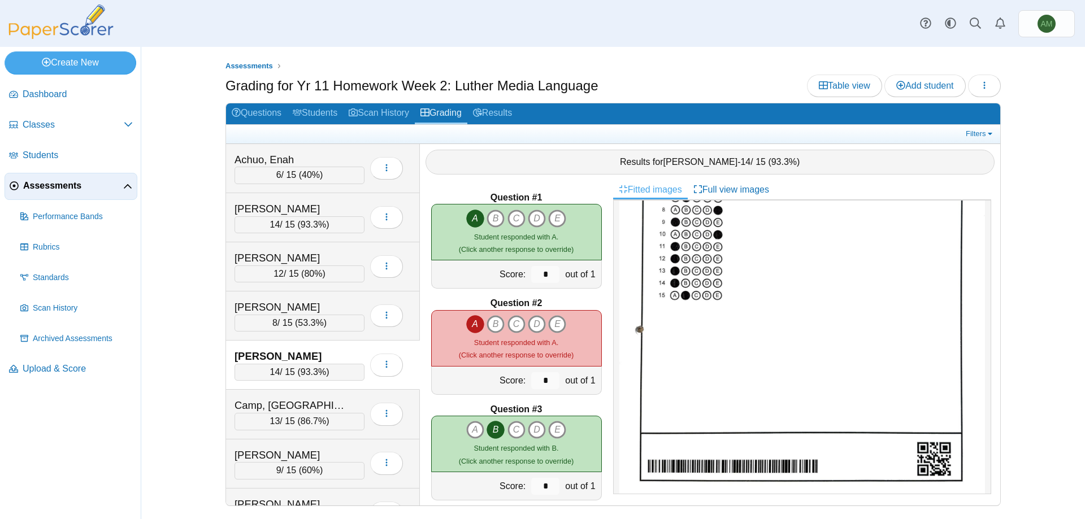
scroll to position [227, 0]
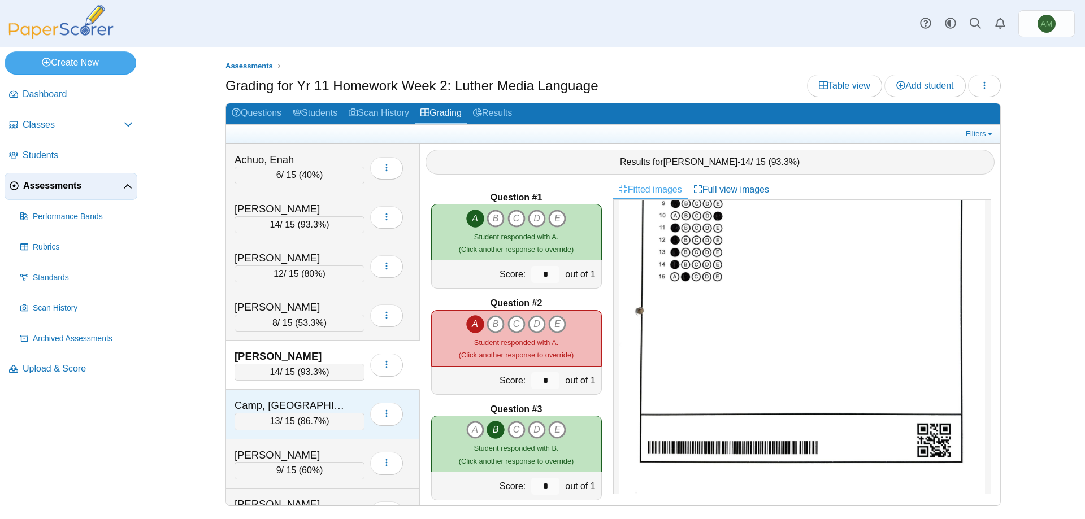
click at [319, 411] on div "Camp, [GEOGRAPHIC_DATA]" at bounding box center [290, 405] width 113 height 15
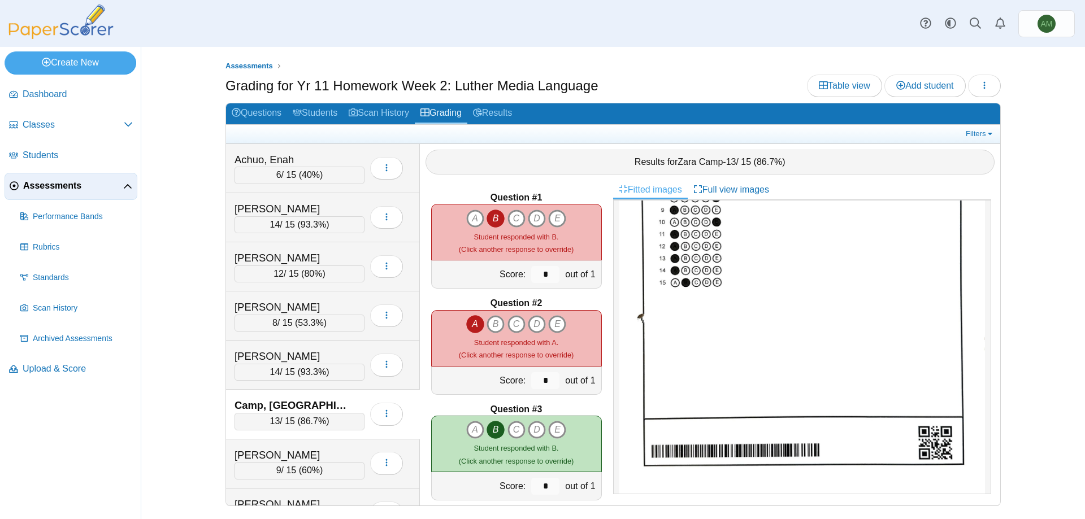
scroll to position [224, 0]
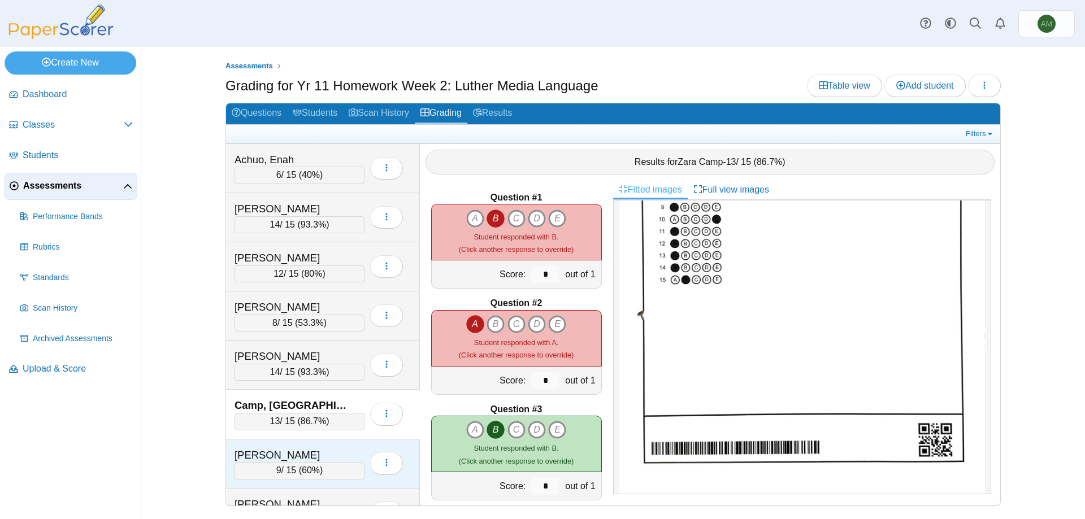
click at [318, 458] on div "[PERSON_NAME]" at bounding box center [290, 455] width 113 height 15
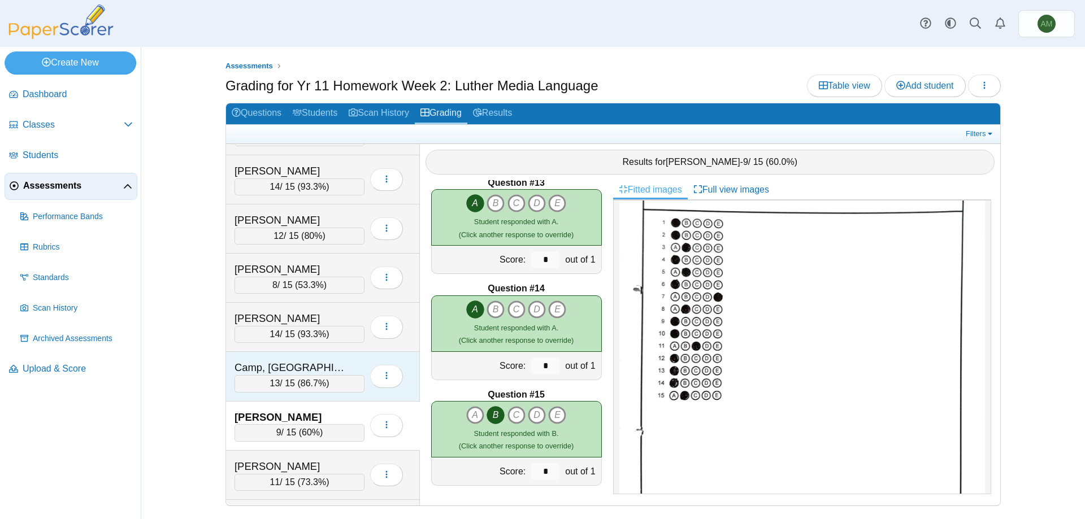
scroll to position [113, 0]
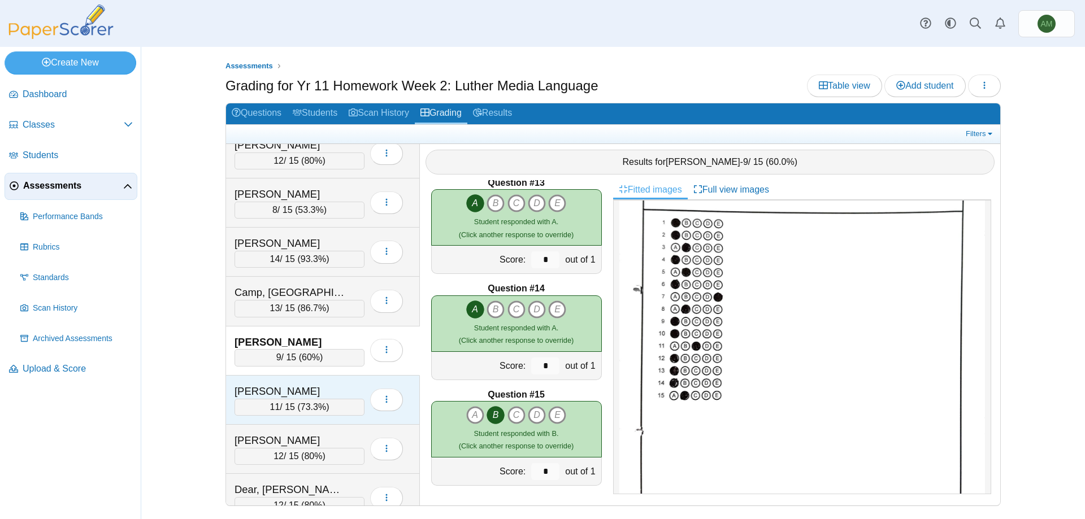
click at [305, 381] on div "[PERSON_NAME] 11 / 15 ( 73.3% ) Loading…" at bounding box center [323, 400] width 194 height 49
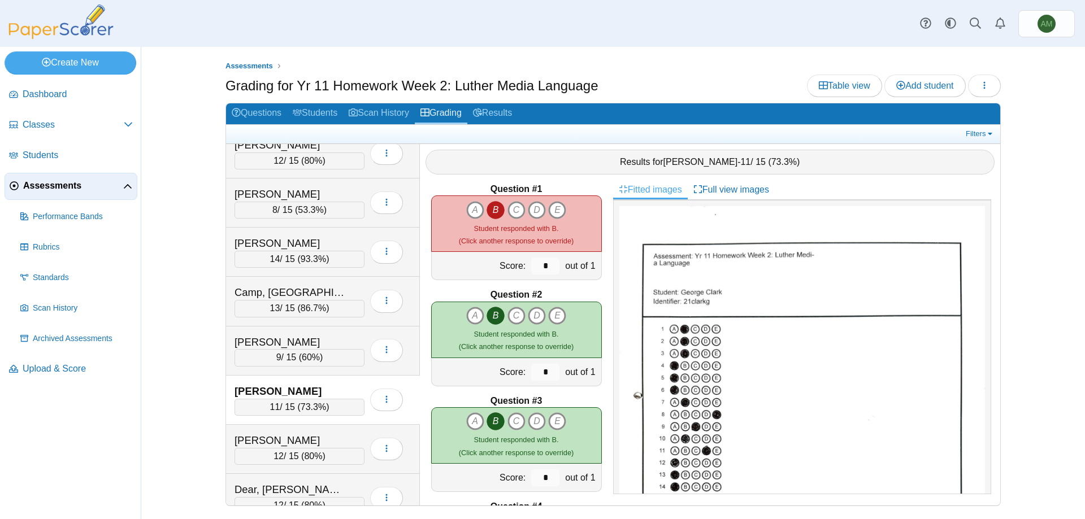
scroll to position [0, 0]
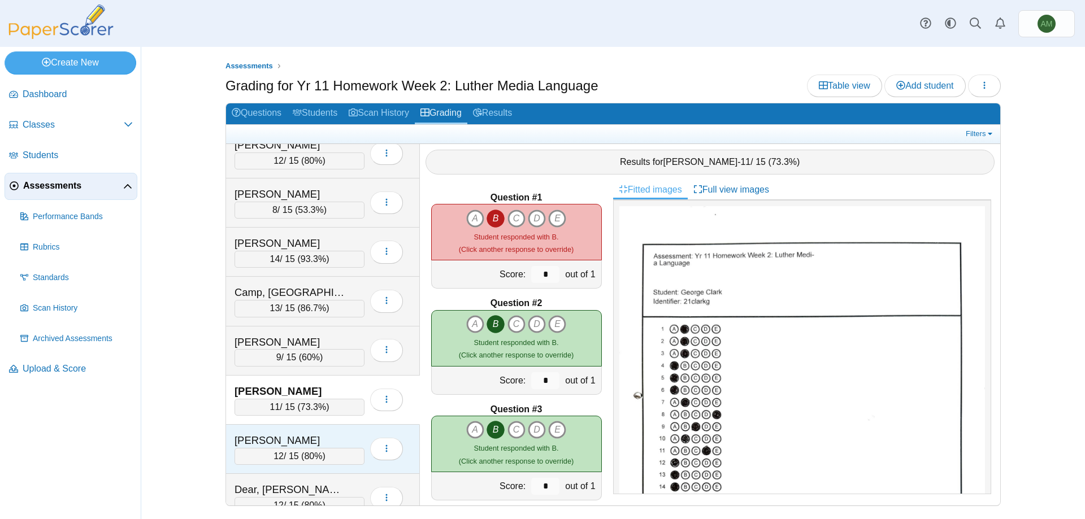
click at [316, 433] on div "[PERSON_NAME]" at bounding box center [290, 440] width 113 height 15
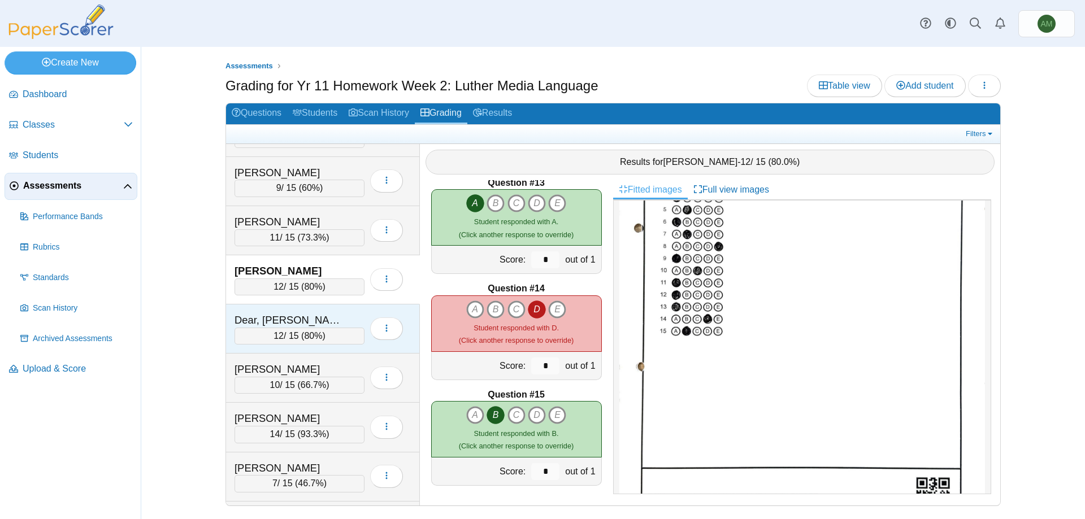
click at [319, 320] on div "Dear, [PERSON_NAME]" at bounding box center [290, 320] width 113 height 15
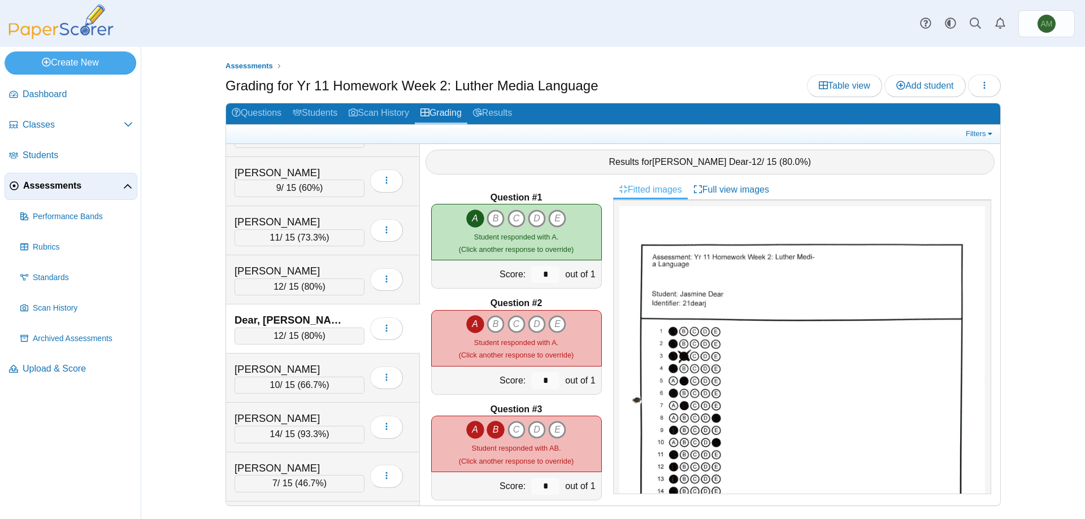
click at [492, 429] on icon "B" at bounding box center [495, 430] width 18 height 18
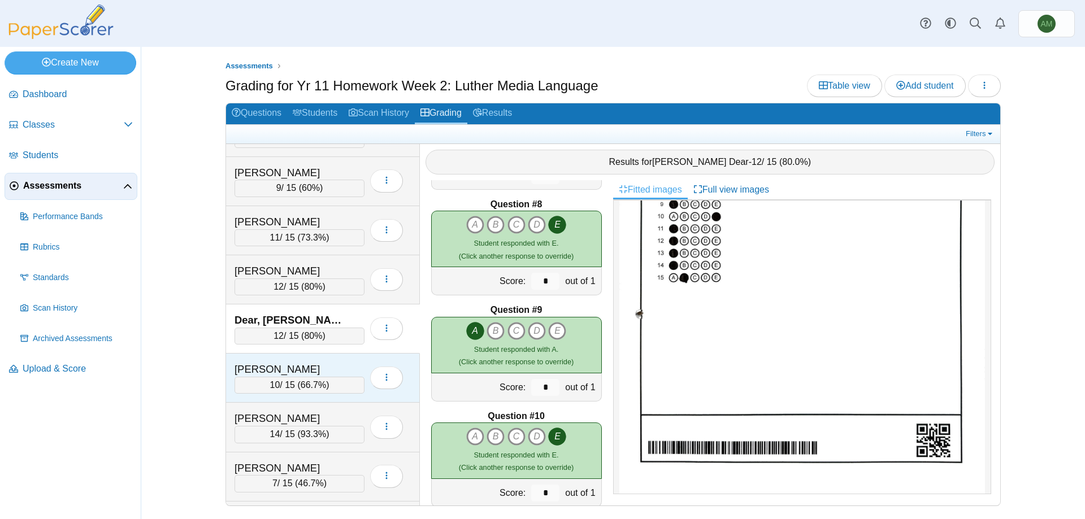
click at [317, 393] on div "10 / 15 ( 66.7% )" at bounding box center [299, 385] width 130 height 17
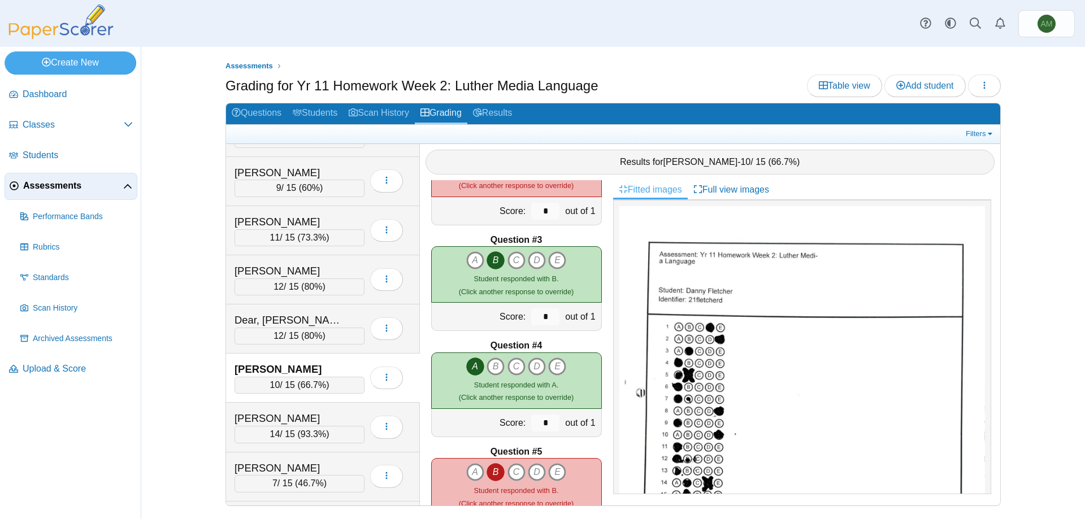
click at [494, 477] on icon "B" at bounding box center [495, 472] width 18 height 18
click at [472, 477] on icon "A" at bounding box center [475, 472] width 18 height 18
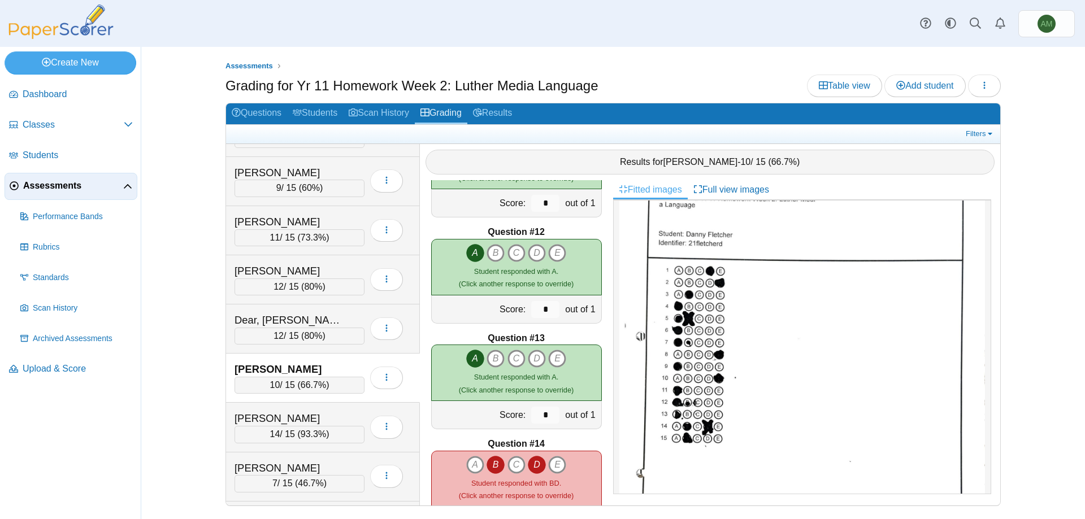
click at [533, 464] on icon "D" at bounding box center [537, 465] width 18 height 18
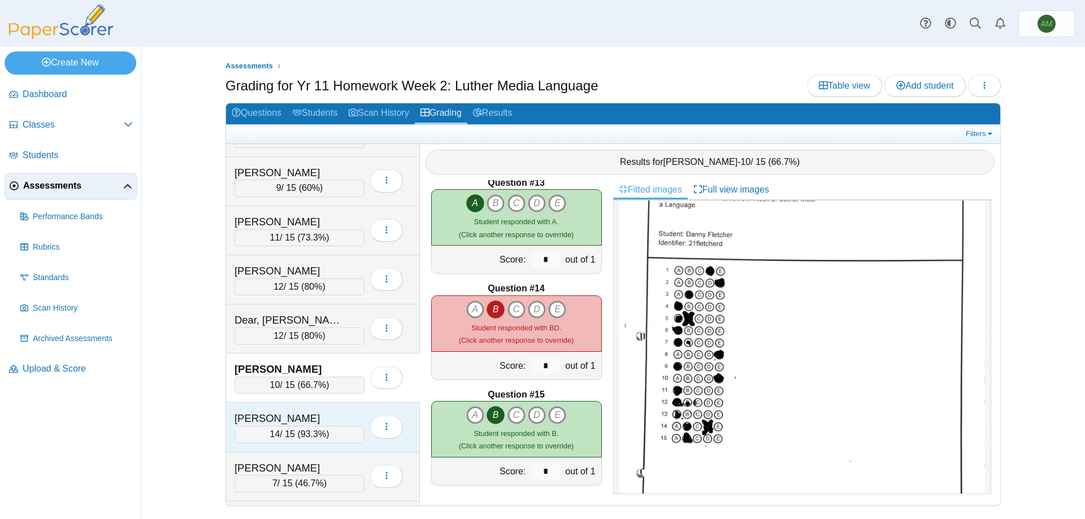
click at [323, 410] on div "[PERSON_NAME] 14 / 15 ( 93.3% ) Loading…" at bounding box center [323, 427] width 194 height 49
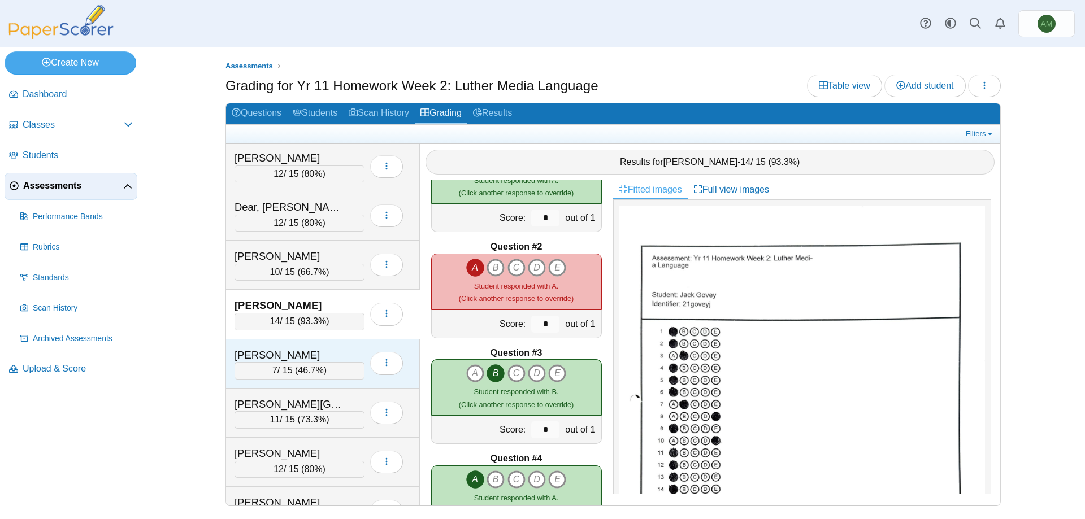
click at [349, 370] on div "7 / 15 ( 46.7% )" at bounding box center [299, 370] width 130 height 17
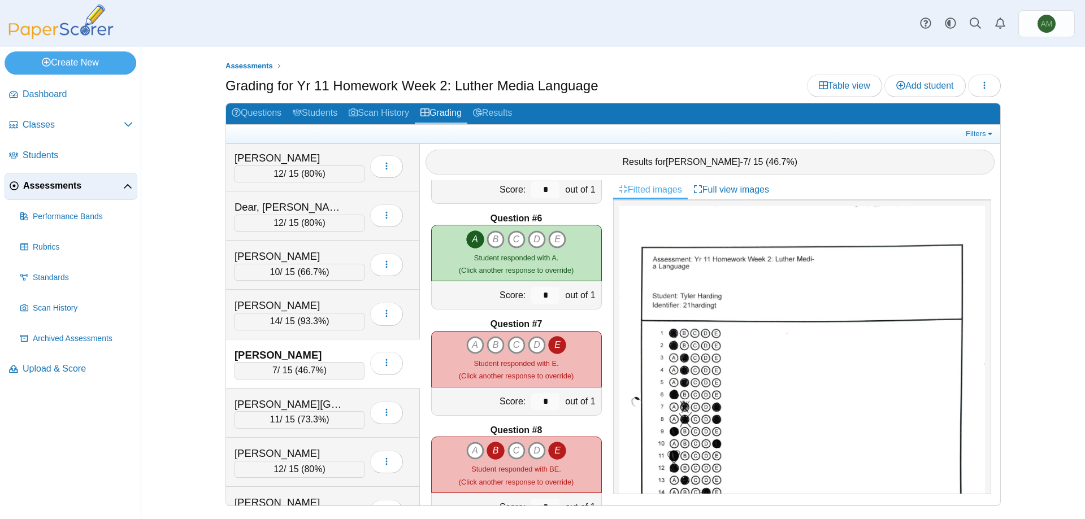
click at [493, 458] on icon "B" at bounding box center [495, 451] width 18 height 18
type input "*"
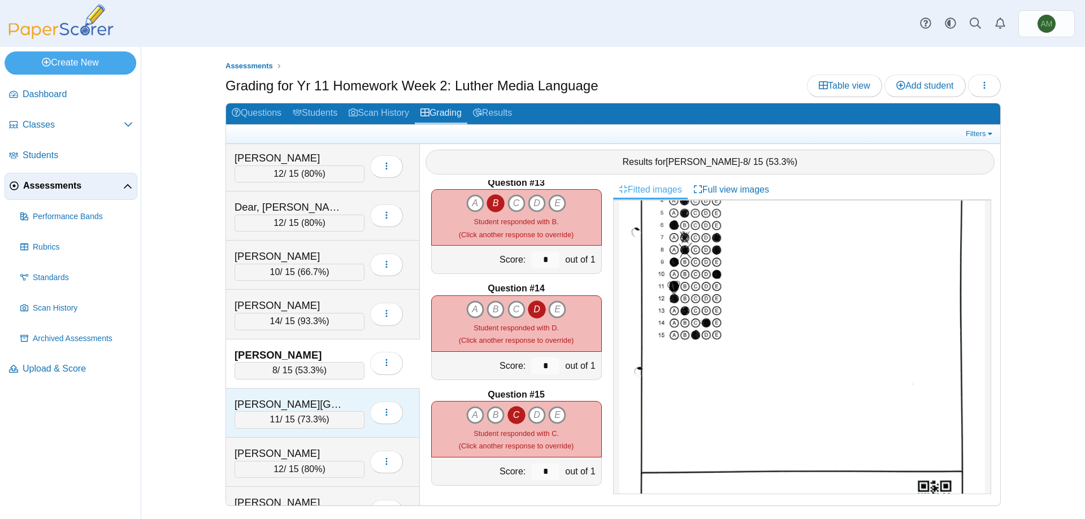
click at [327, 416] on div "11 / 15 ( 73.3% )" at bounding box center [299, 419] width 130 height 17
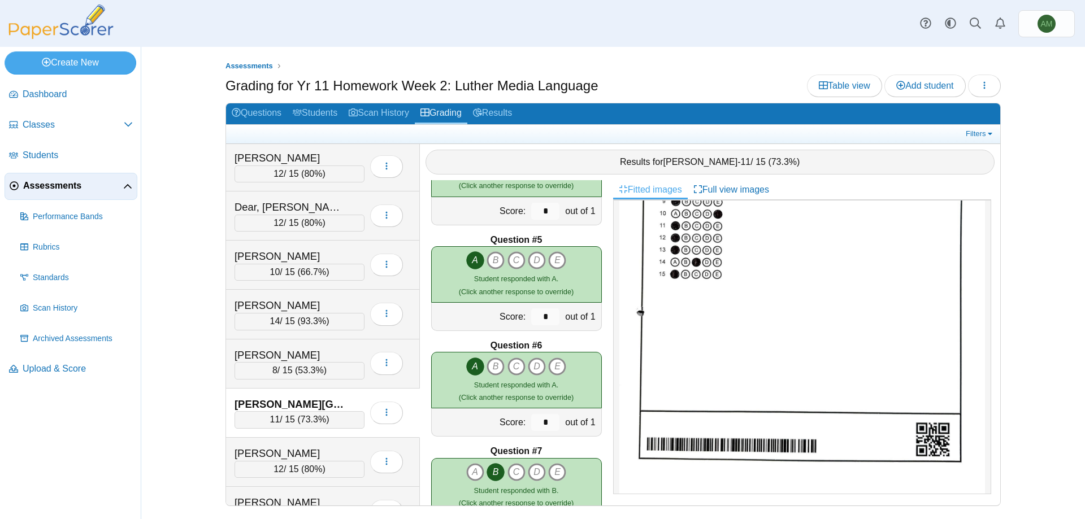
scroll to position [7, 0]
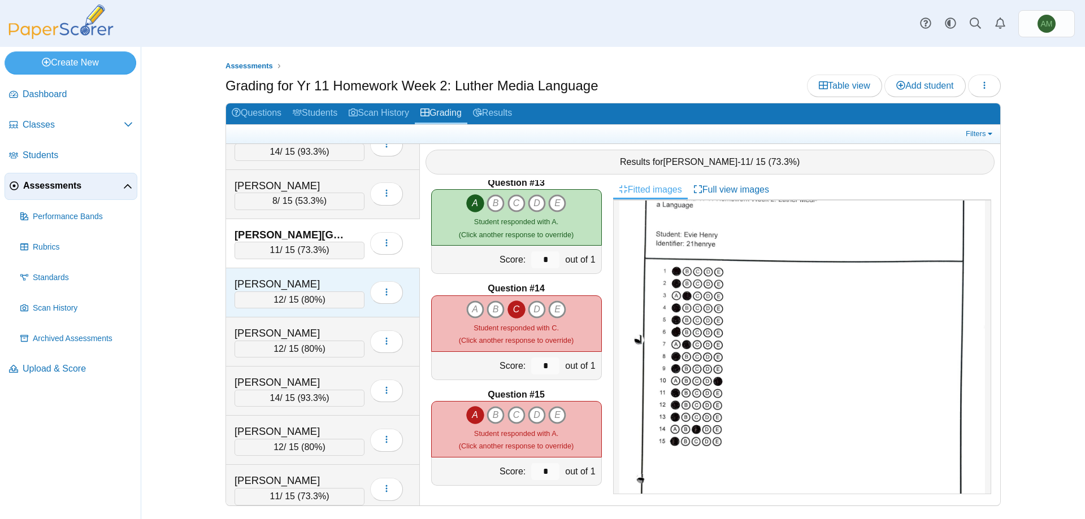
click at [324, 302] on div "12 / 15 ( 80% )" at bounding box center [299, 300] width 130 height 17
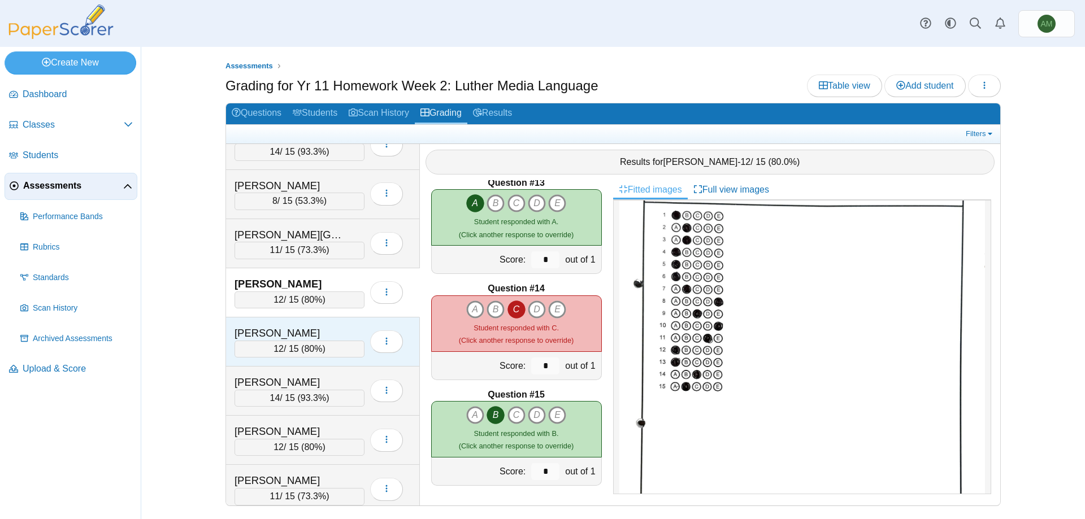
click at [303, 340] on div "[PERSON_NAME]" at bounding box center [290, 333] width 113 height 15
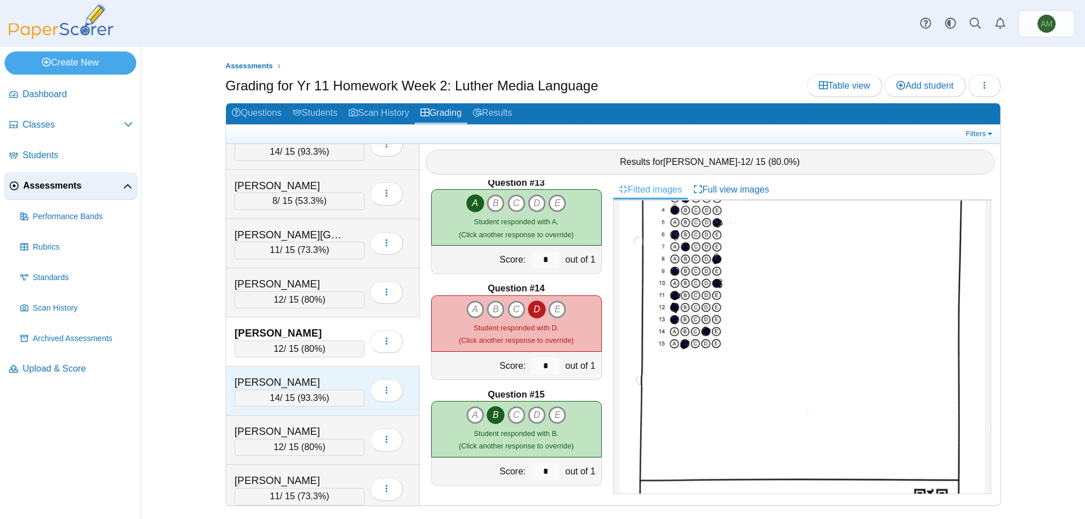
click at [264, 405] on div "14 / 15 ( 93.3% )" at bounding box center [299, 398] width 130 height 17
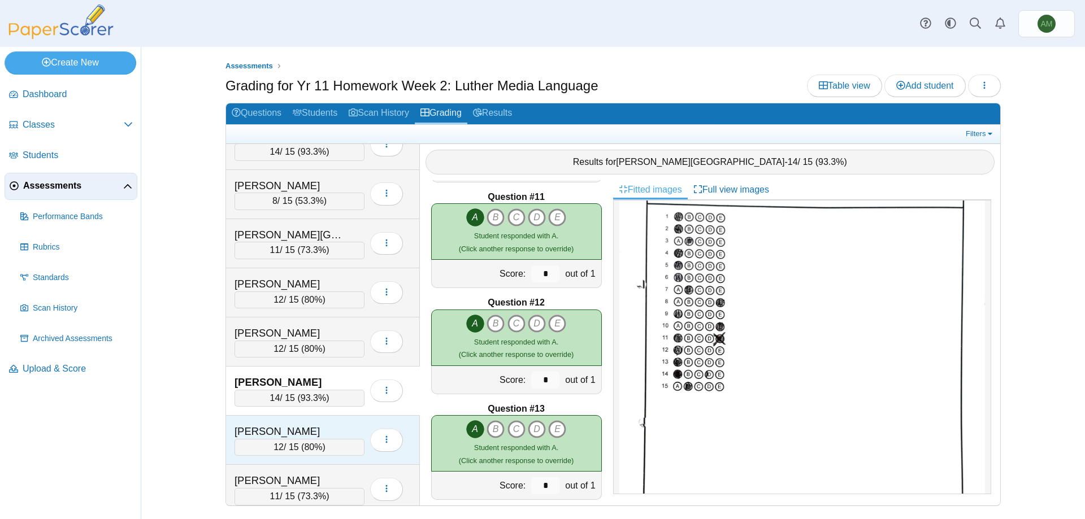
click at [310, 448] on span "80%" at bounding box center [313, 447] width 18 height 10
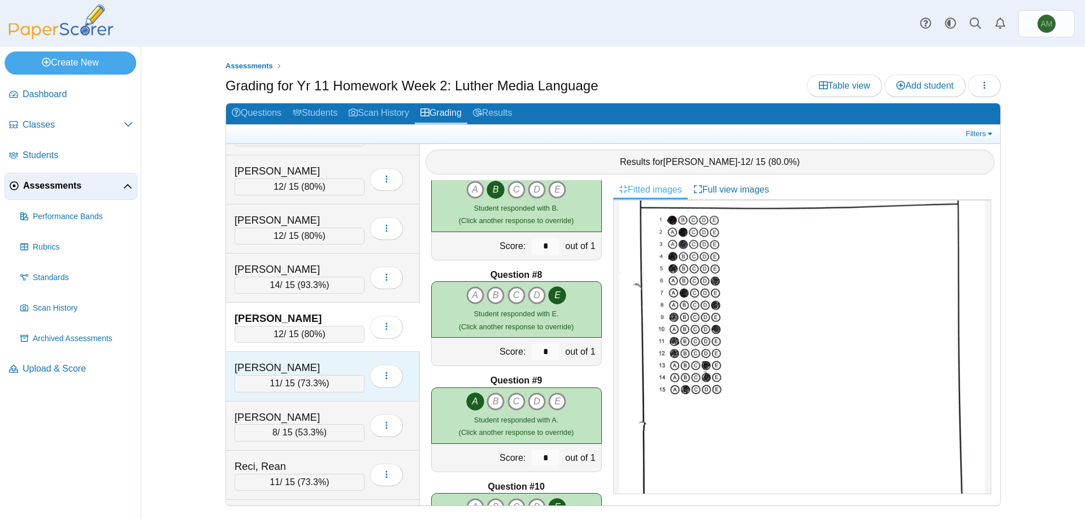
click at [318, 382] on span "73.3%" at bounding box center [313, 384] width 25 height 10
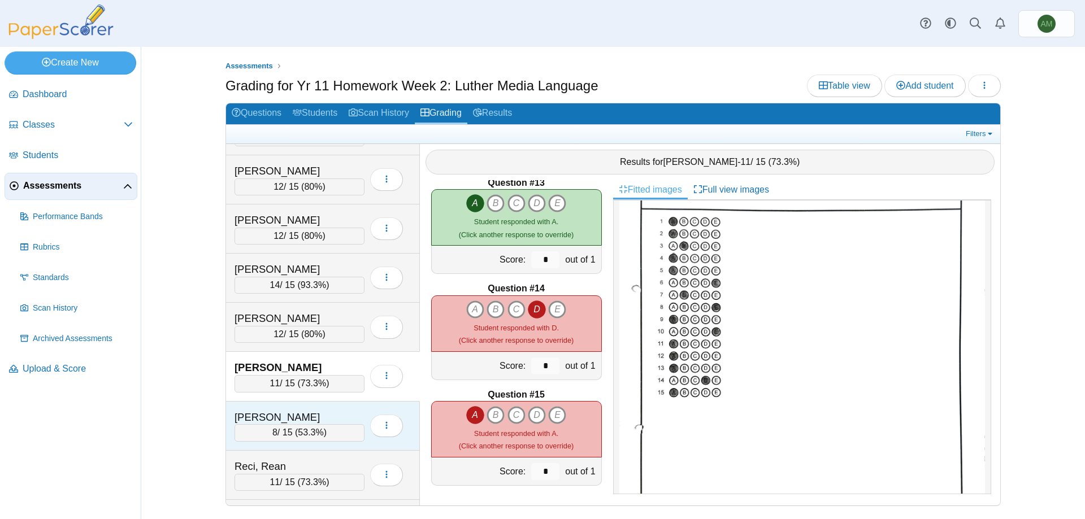
click at [333, 413] on div "[PERSON_NAME]" at bounding box center [290, 417] width 113 height 15
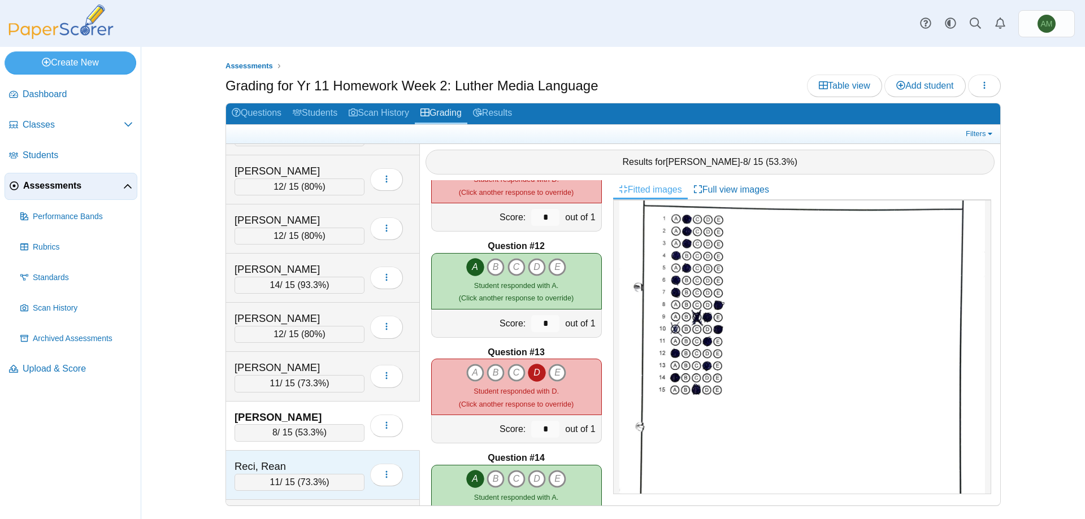
click at [286, 462] on div "Reci, Rean" at bounding box center [290, 466] width 113 height 15
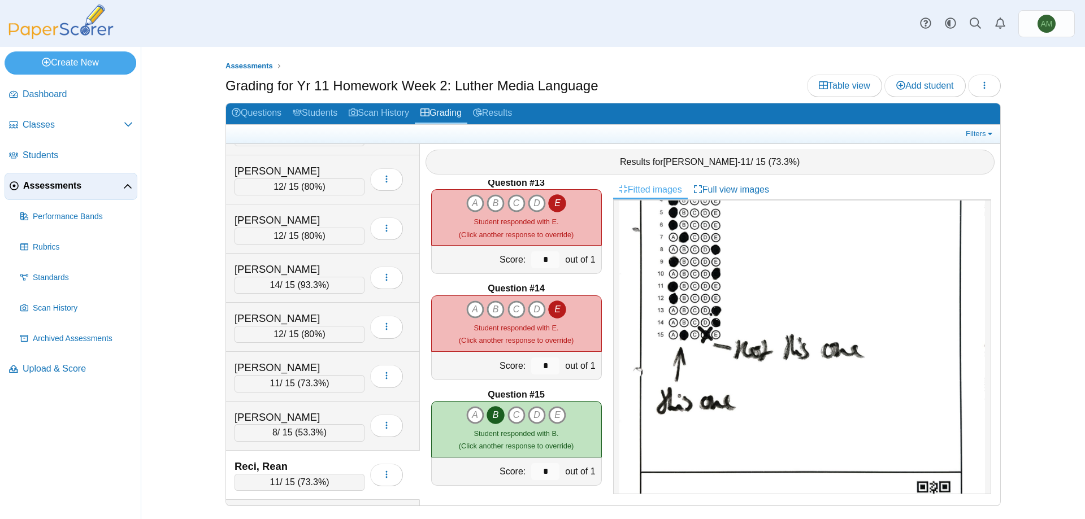
click at [283, 477] on div "11 / 15 ( 73.3% )" at bounding box center [299, 482] width 130 height 17
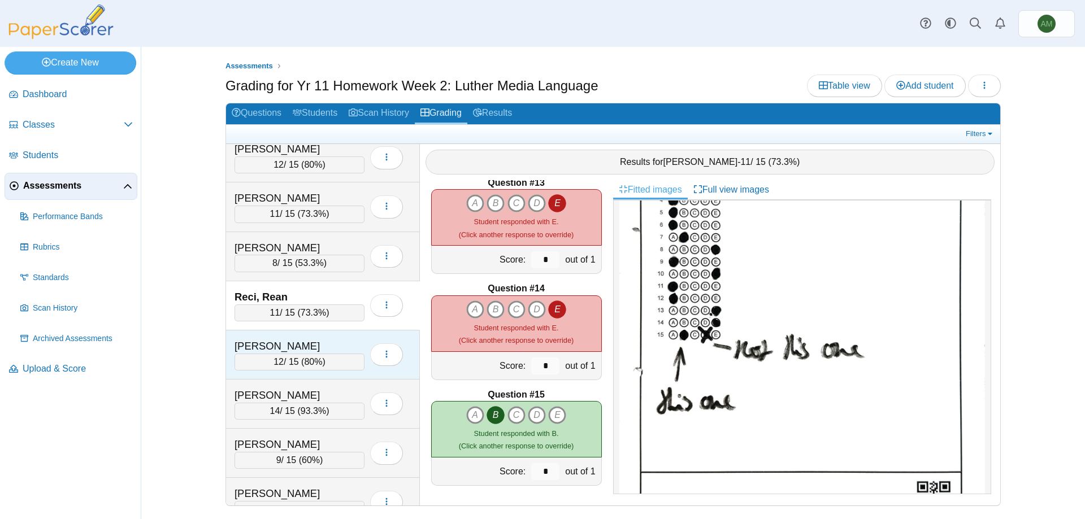
click at [304, 363] on div "12 / 15 ( 80% )" at bounding box center [299, 362] width 130 height 17
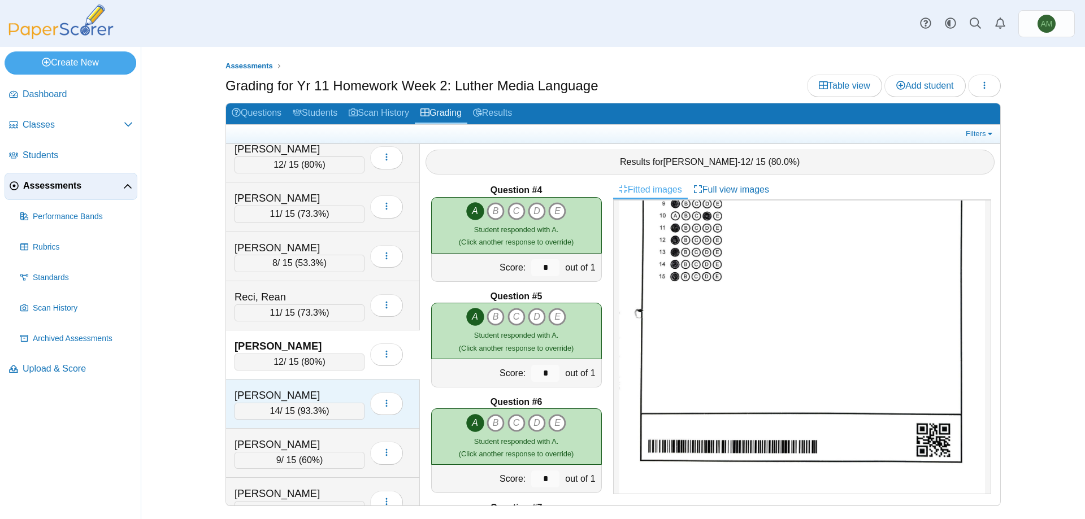
click at [335, 421] on div "[PERSON_NAME] 14 / 15 ( 93.3% ) Loading…" at bounding box center [323, 404] width 194 height 49
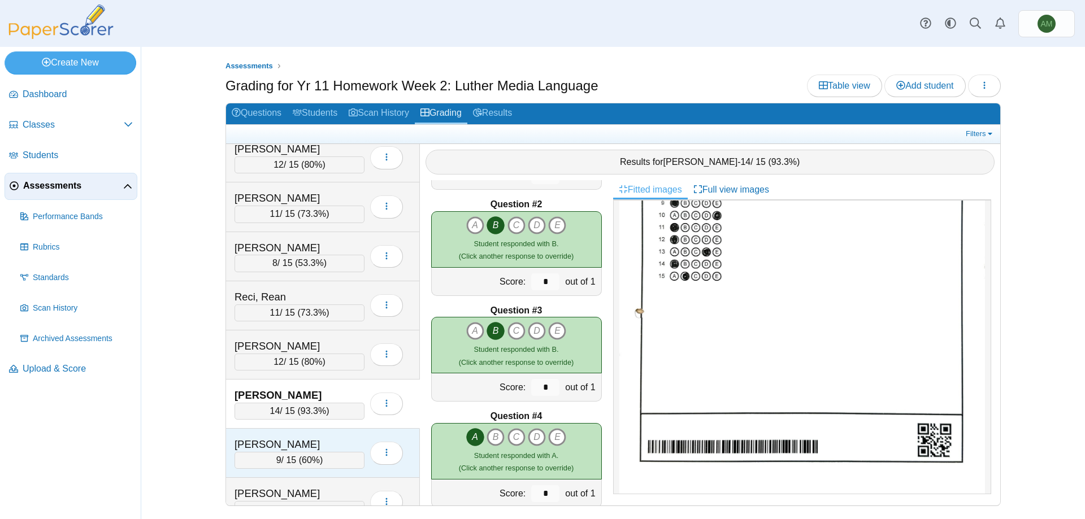
click at [297, 463] on div "9 / 15 ( 60% )" at bounding box center [299, 460] width 130 height 17
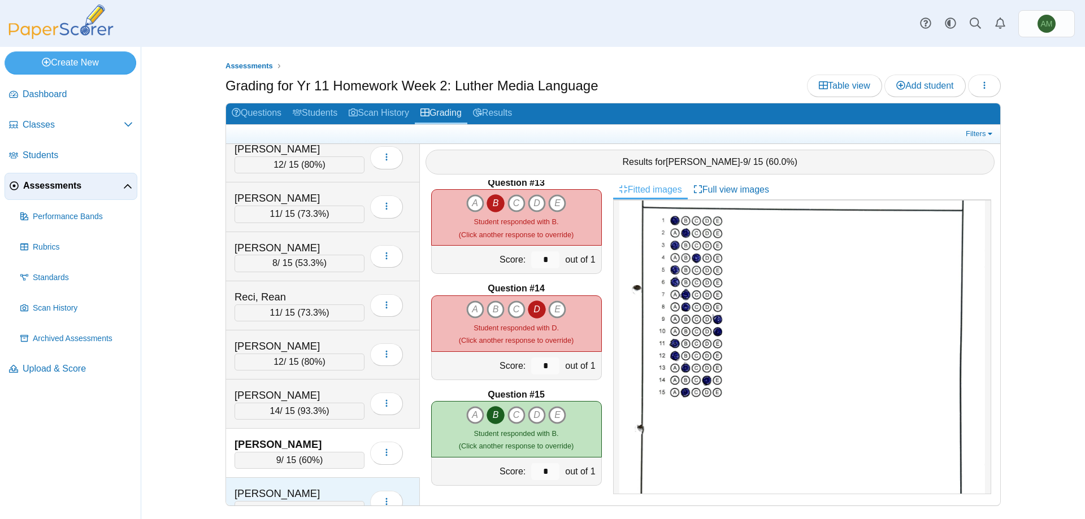
click at [299, 490] on div "[PERSON_NAME]" at bounding box center [290, 493] width 113 height 15
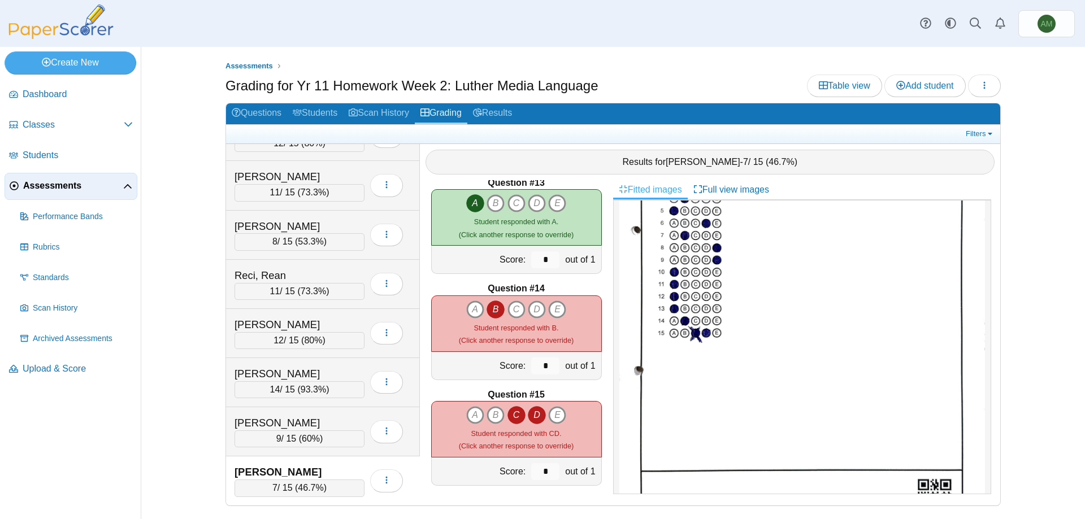
click at [519, 416] on icon "C" at bounding box center [516, 415] width 18 height 18
